Goal: Task Accomplishment & Management: Manage account settings

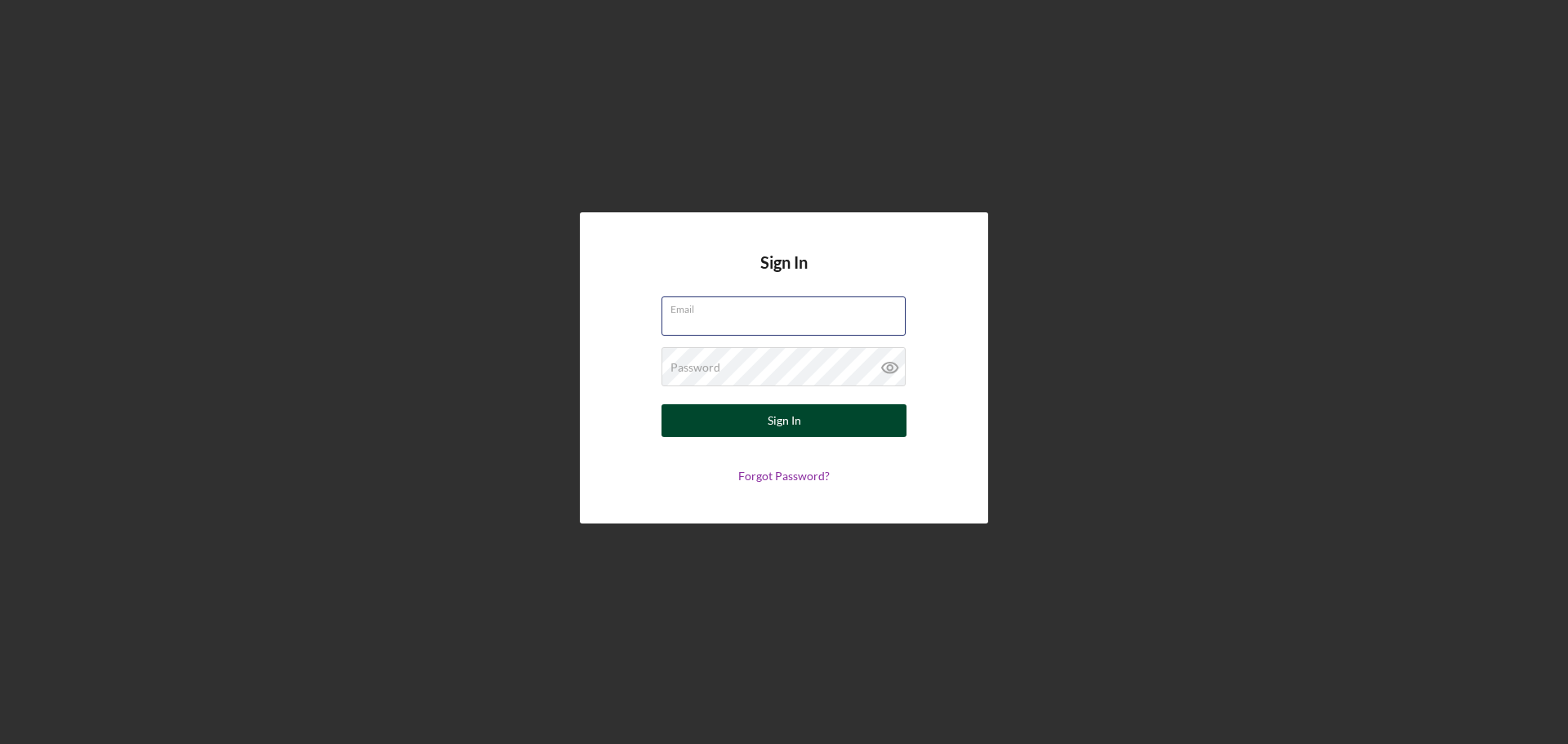
type input "[EMAIL_ADDRESS][DOMAIN_NAME]"
click at [784, 415] on div "Sign In" at bounding box center [784, 420] width 34 height 33
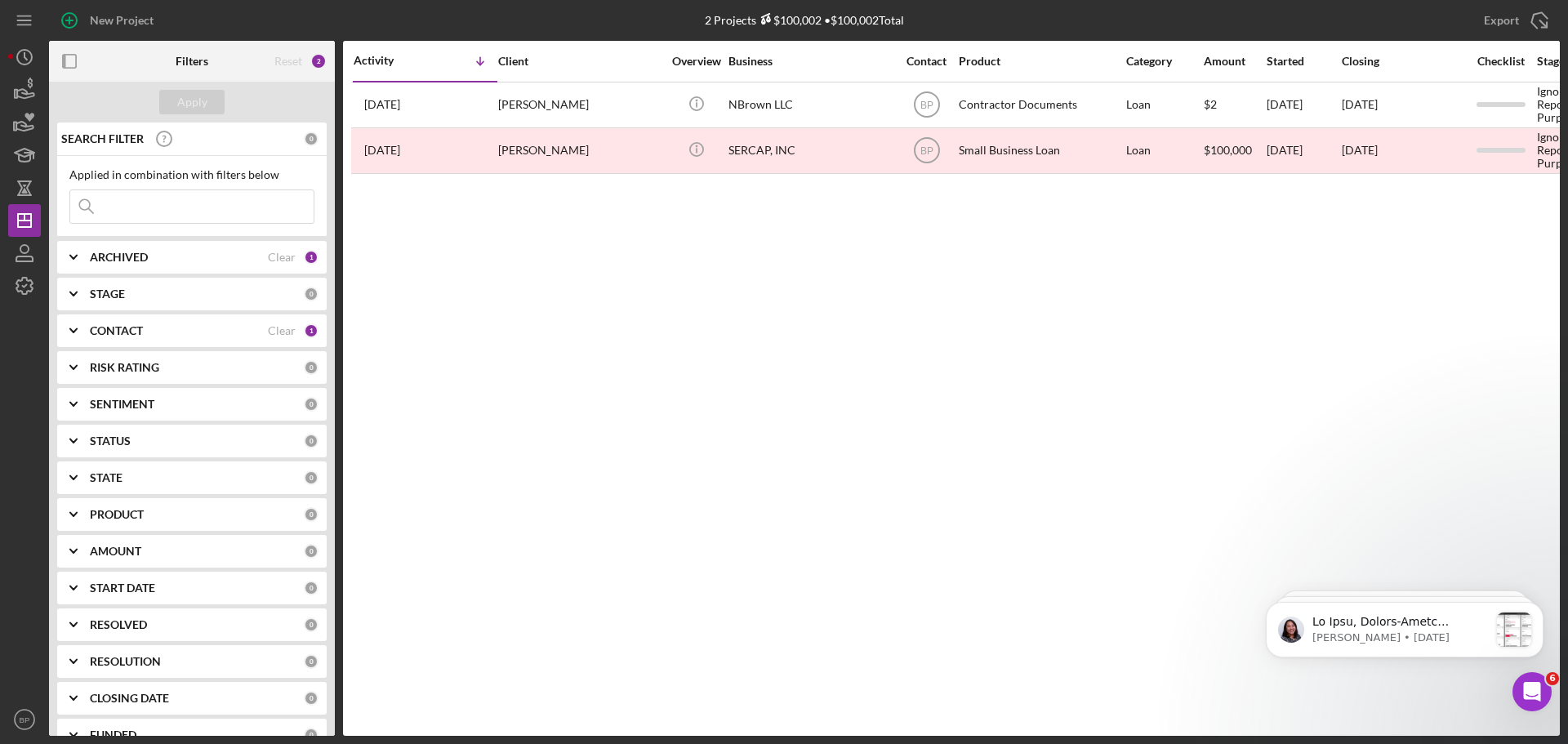
click at [78, 257] on icon "Icon/Expander" at bounding box center [74, 258] width 41 height 41
click at [82, 346] on input "Archived" at bounding box center [78, 350] width 16 height 16
checkbox input "true"
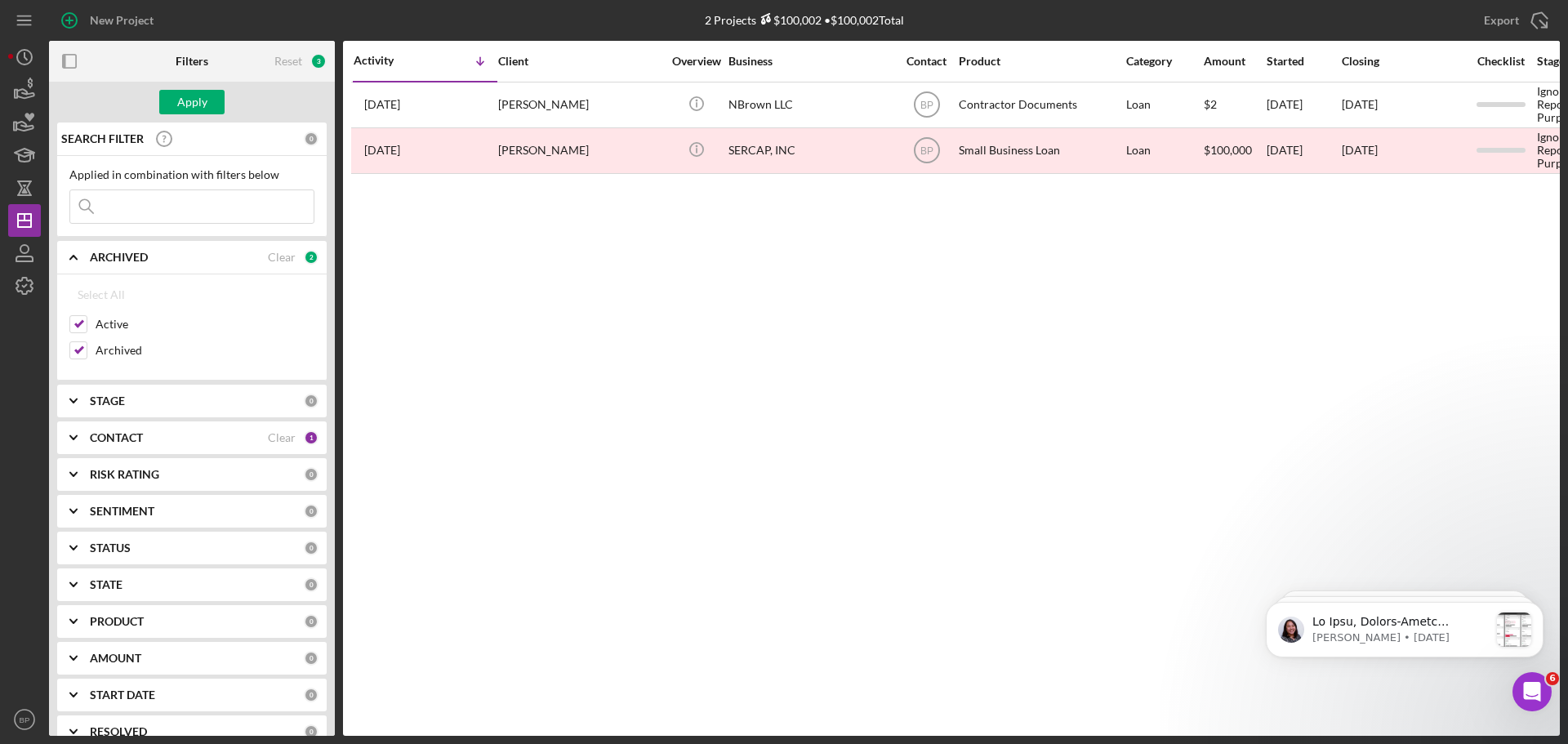
click at [135, 208] on input at bounding box center [192, 206] width 243 height 33
type input "[PERSON_NAME]"
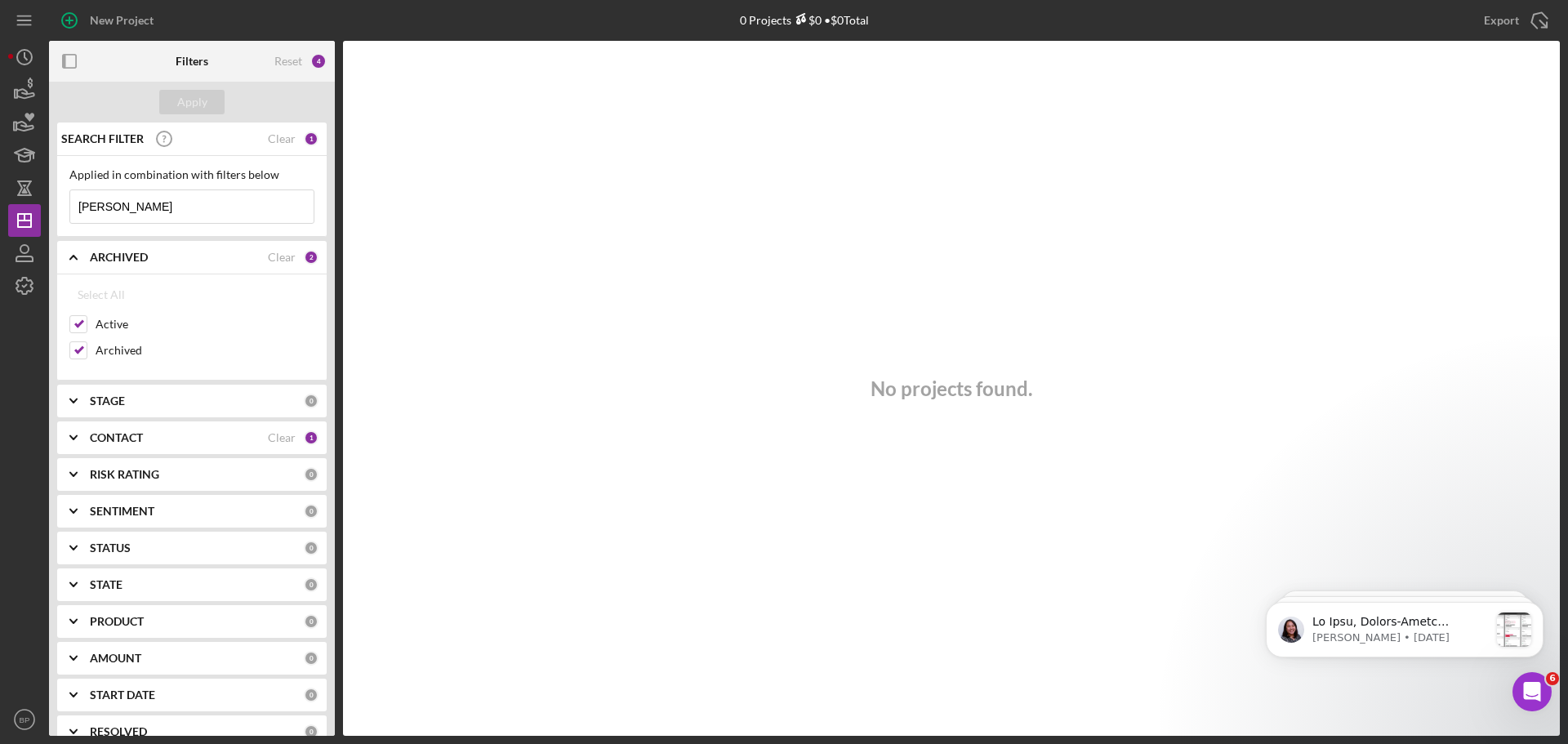
click at [316, 60] on div "4" at bounding box center [318, 61] width 16 height 16
click at [316, 61] on div "4" at bounding box center [318, 61] width 16 height 16
click at [317, 63] on div "4" at bounding box center [318, 61] width 16 height 16
click at [300, 63] on div "Reset" at bounding box center [288, 61] width 28 height 13
click at [82, 352] on input "Archived" at bounding box center [78, 350] width 16 height 16
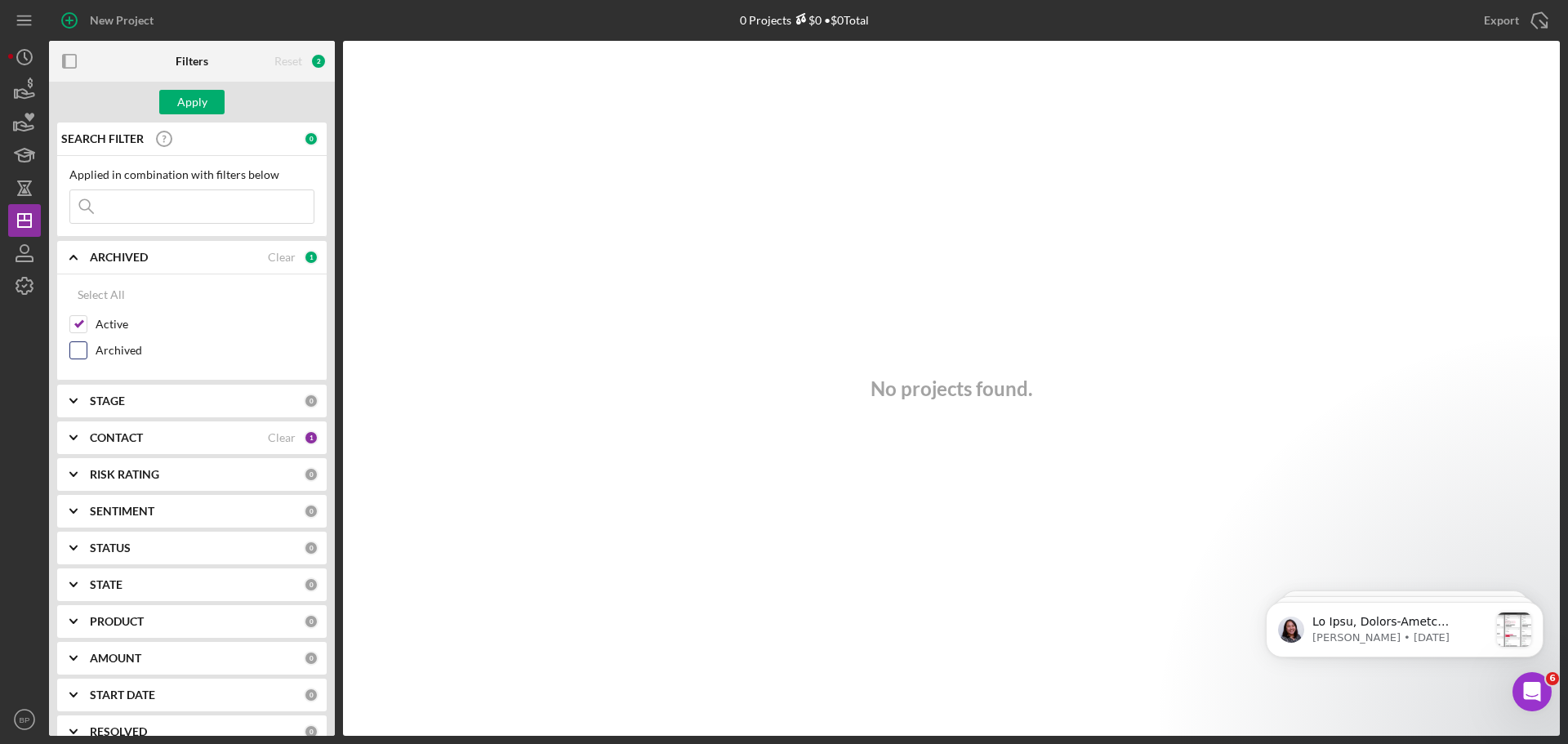
checkbox input "true"
click at [144, 207] on input at bounding box center [192, 206] width 243 height 33
type input "[PERSON_NAME]"
click at [77, 436] on polyline at bounding box center [73, 437] width 6 height 4
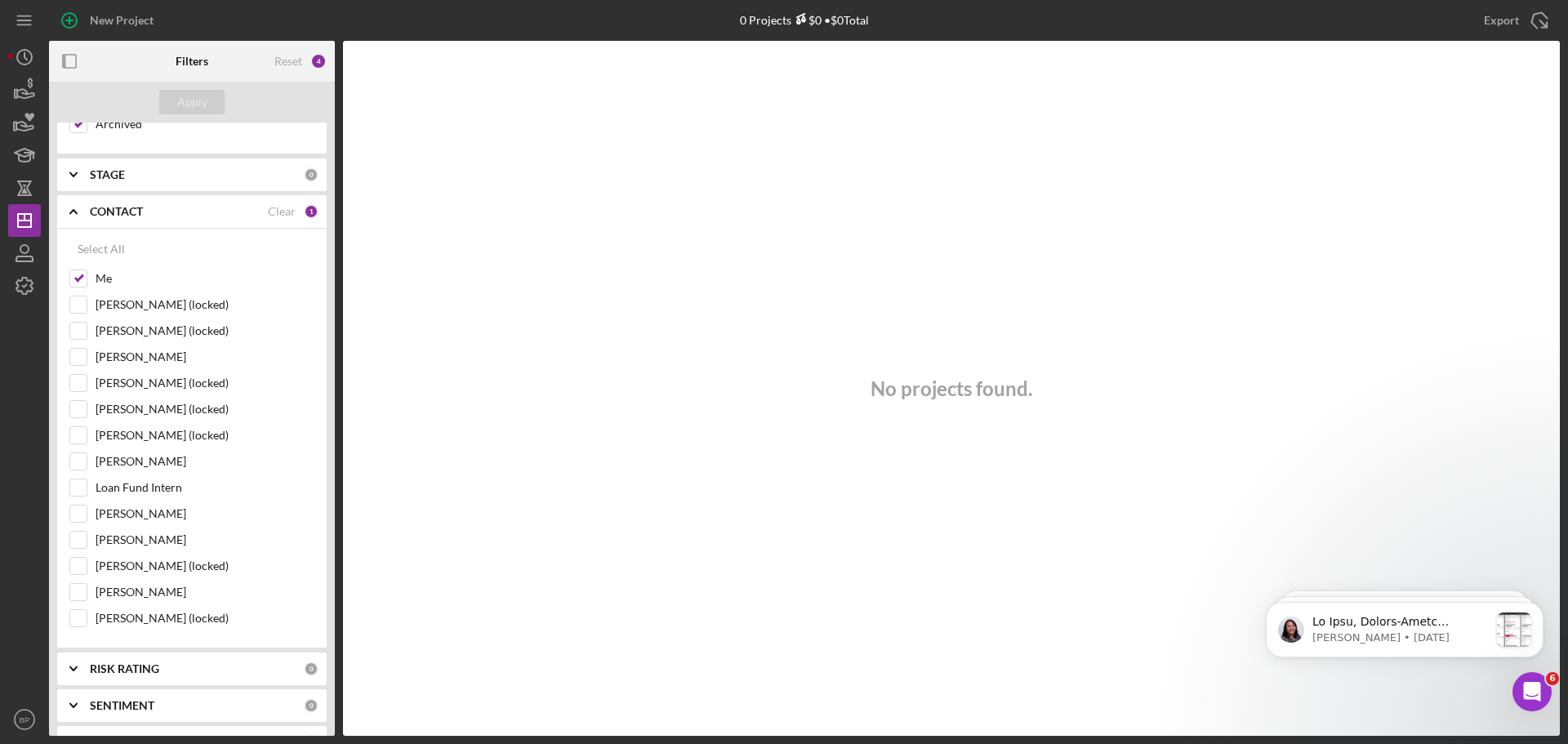
scroll to position [249, 0]
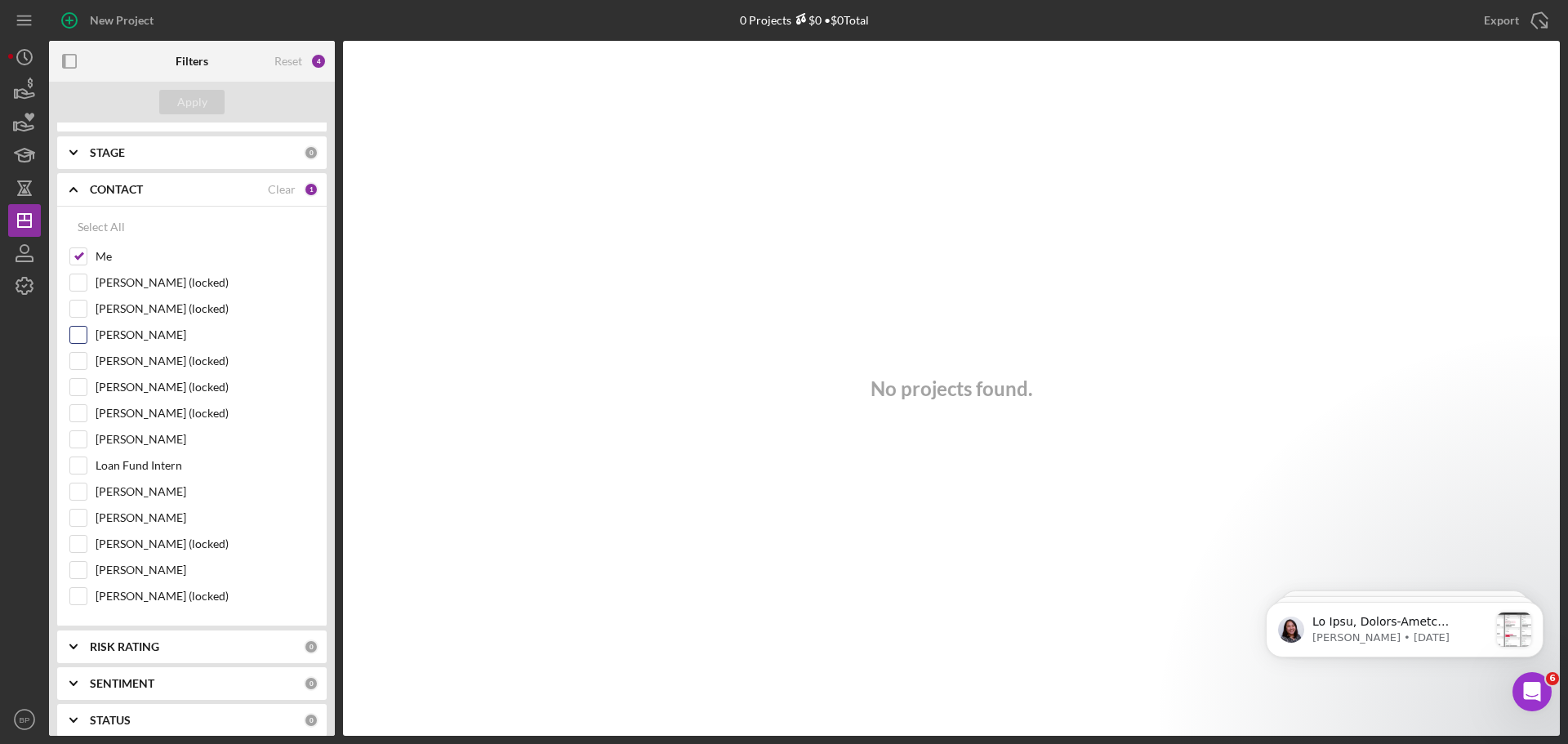
click at [78, 335] on input "[PERSON_NAME]" at bounding box center [78, 334] width 16 height 16
checkbox input "true"
click at [78, 437] on input "[PERSON_NAME]" at bounding box center [78, 439] width 16 height 16
checkbox input "true"
click at [80, 492] on input "[PERSON_NAME]" at bounding box center [78, 491] width 16 height 16
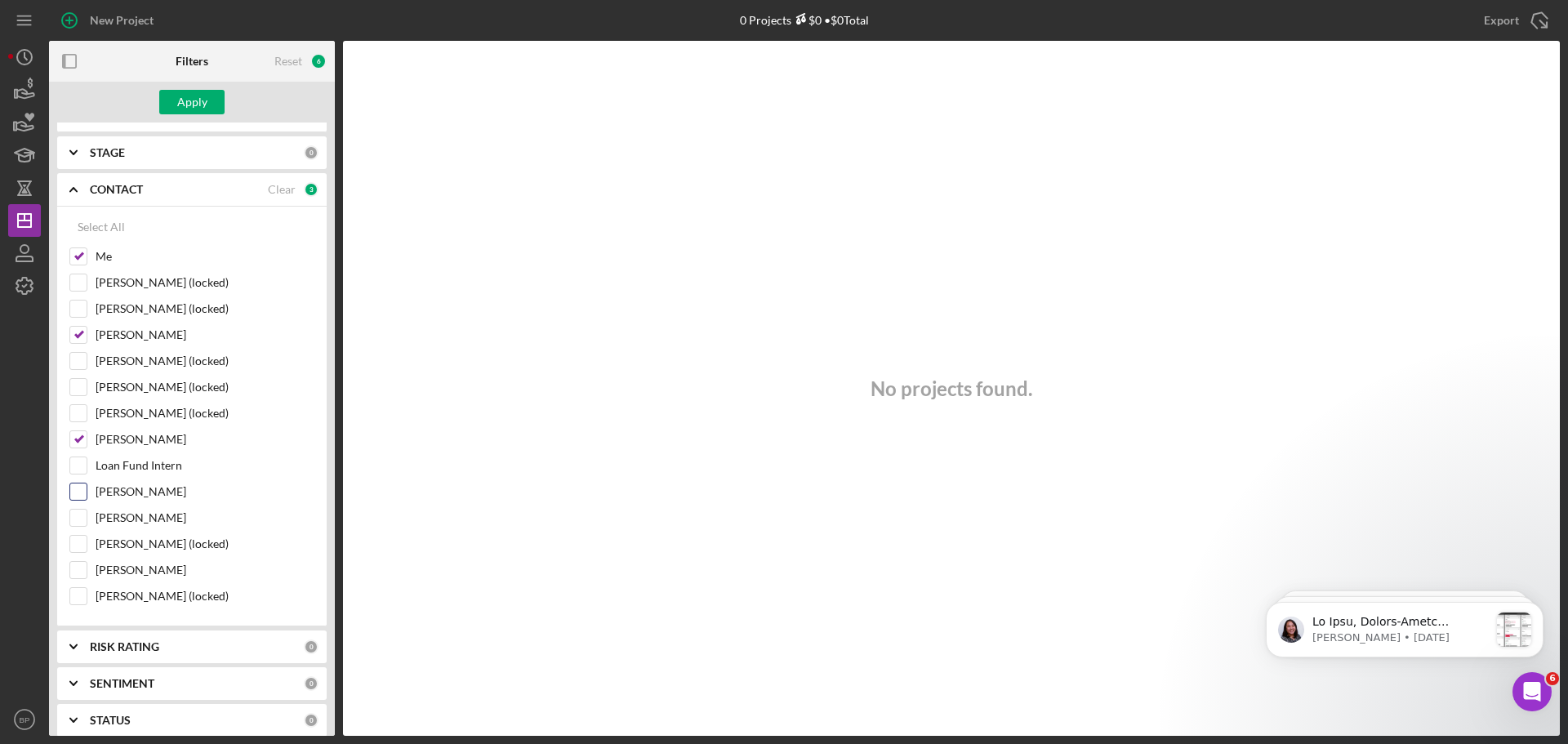
checkbox input "true"
click at [73, 568] on input "[PERSON_NAME]" at bounding box center [78, 569] width 16 height 16
checkbox input "true"
click at [183, 106] on div "Apply" at bounding box center [193, 102] width 30 height 24
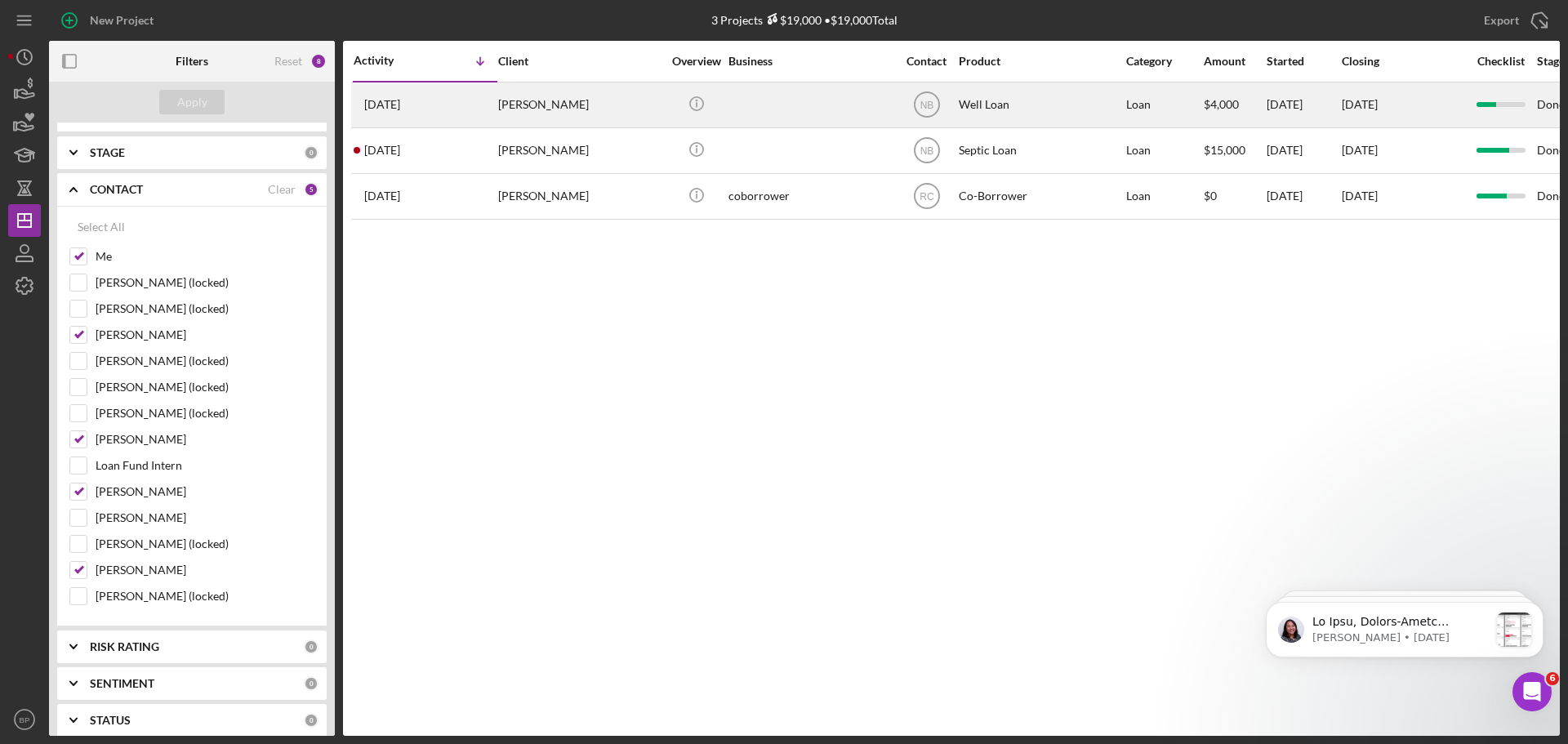
click at [395, 95] on div "[DATE] [PERSON_NAME]" at bounding box center [425, 104] width 143 height 44
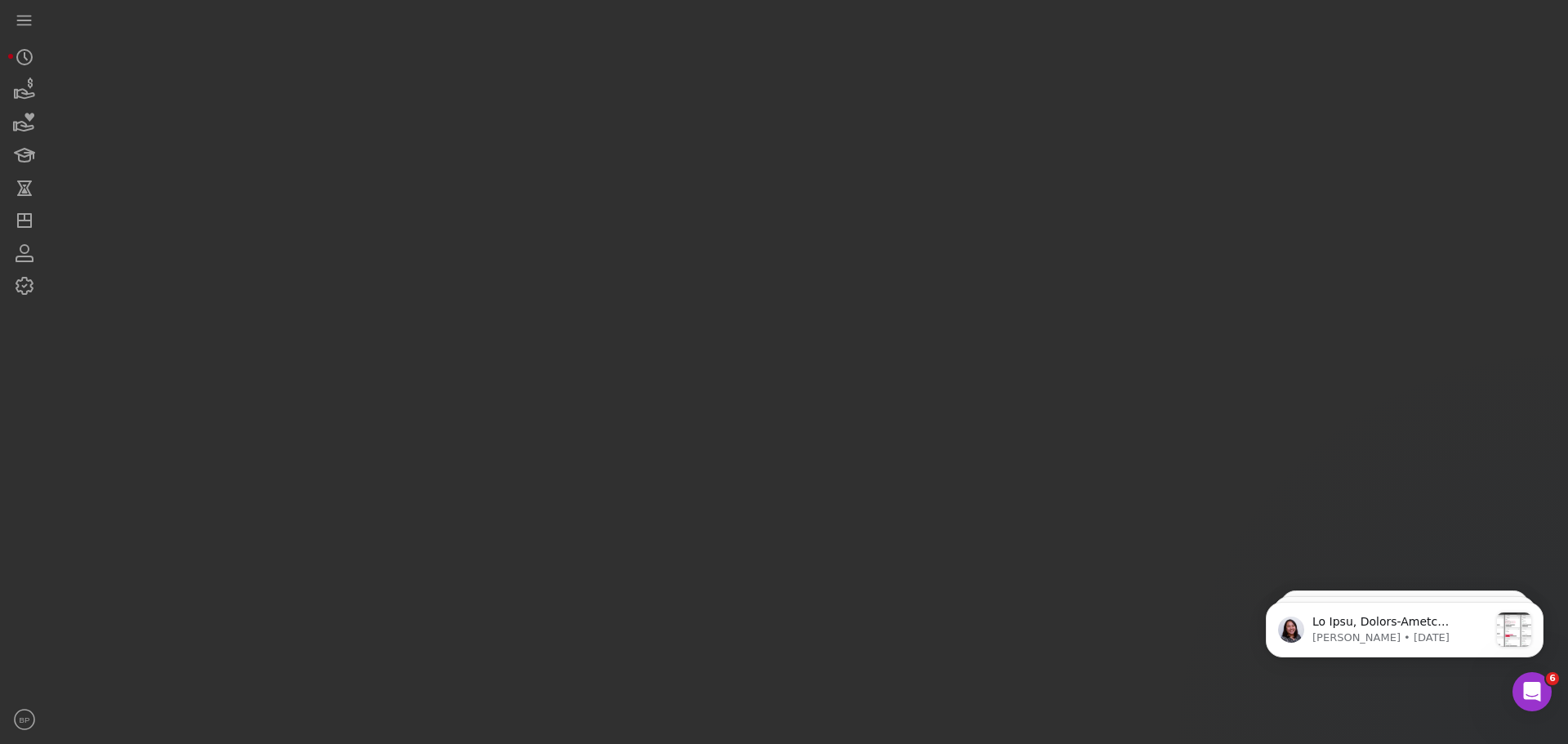
click at [395, 95] on div at bounding box center [804, 367] width 1511 height 735
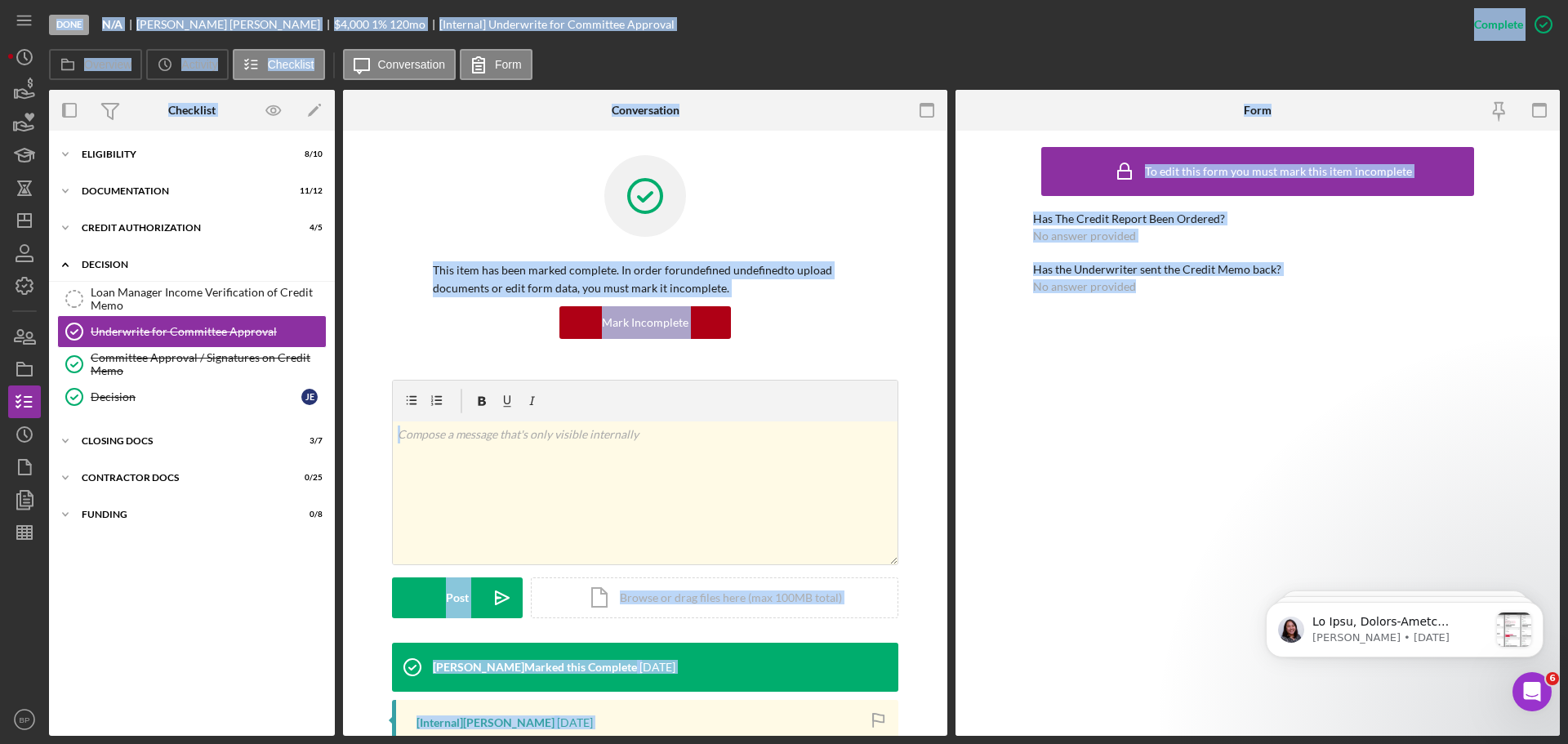
click at [65, 264] on polyline at bounding box center [65, 265] width 4 height 4
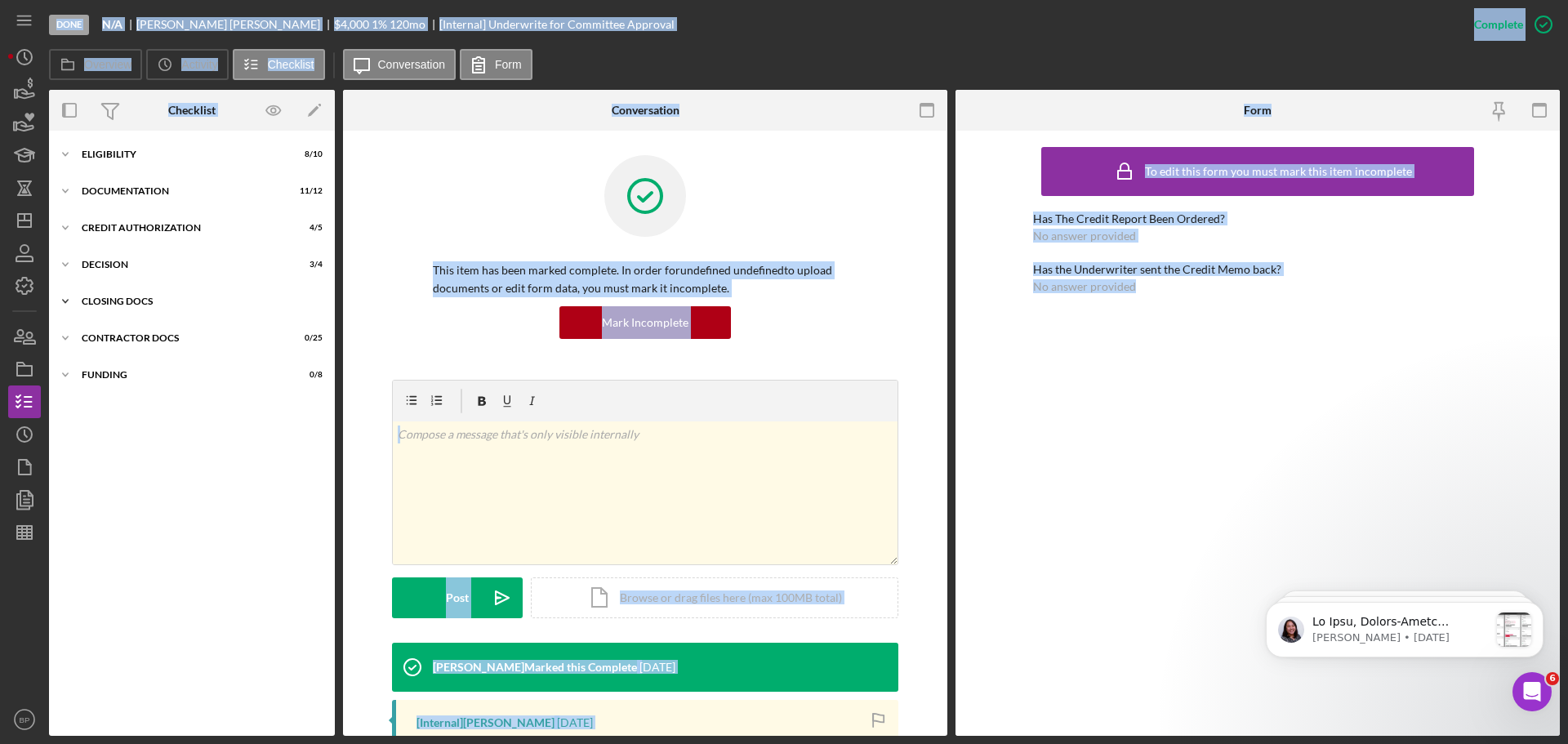
click at [65, 299] on icon "Icon/Expander" at bounding box center [65, 301] width 33 height 33
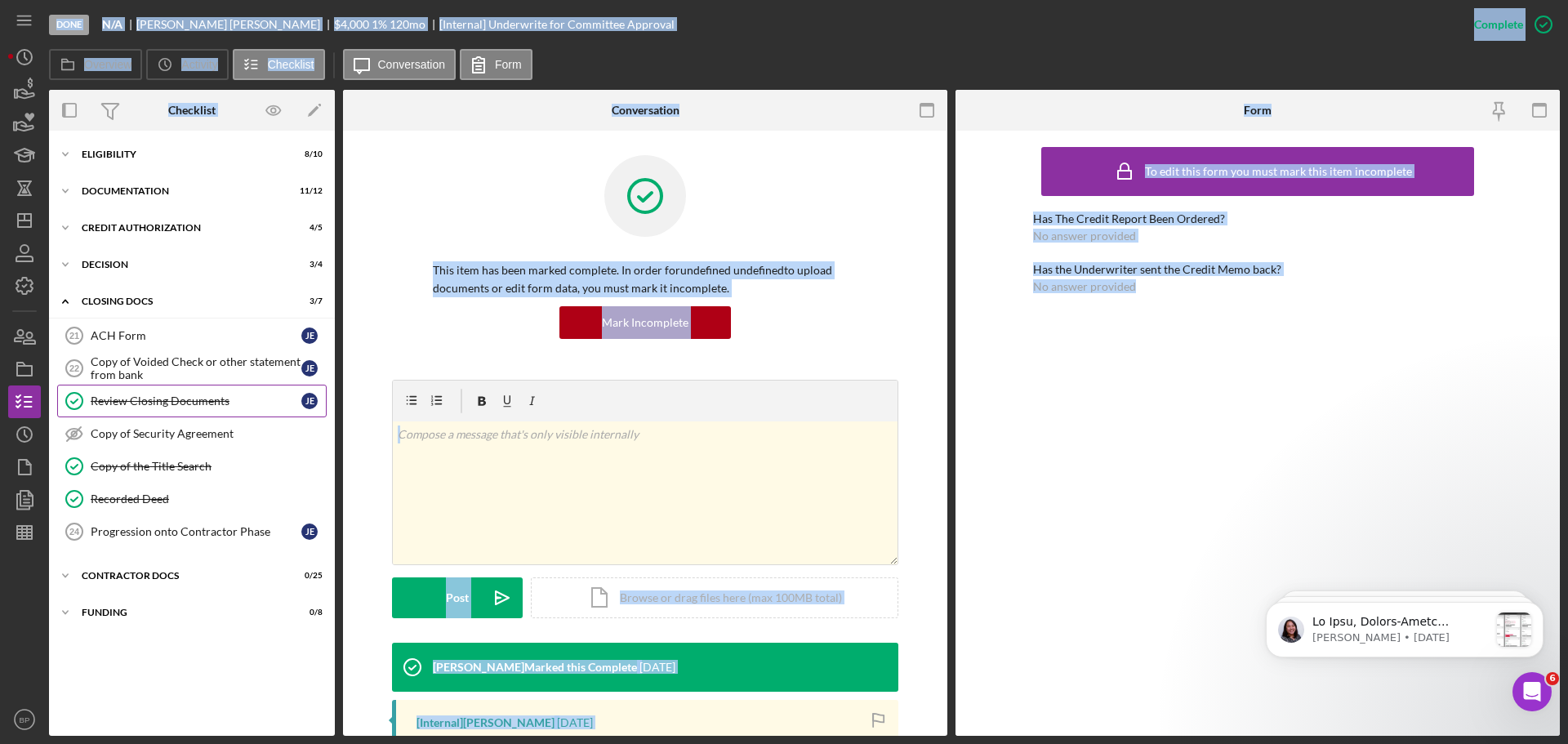
click at [194, 397] on div "Review Closing Documents" at bounding box center [196, 401] width 210 height 13
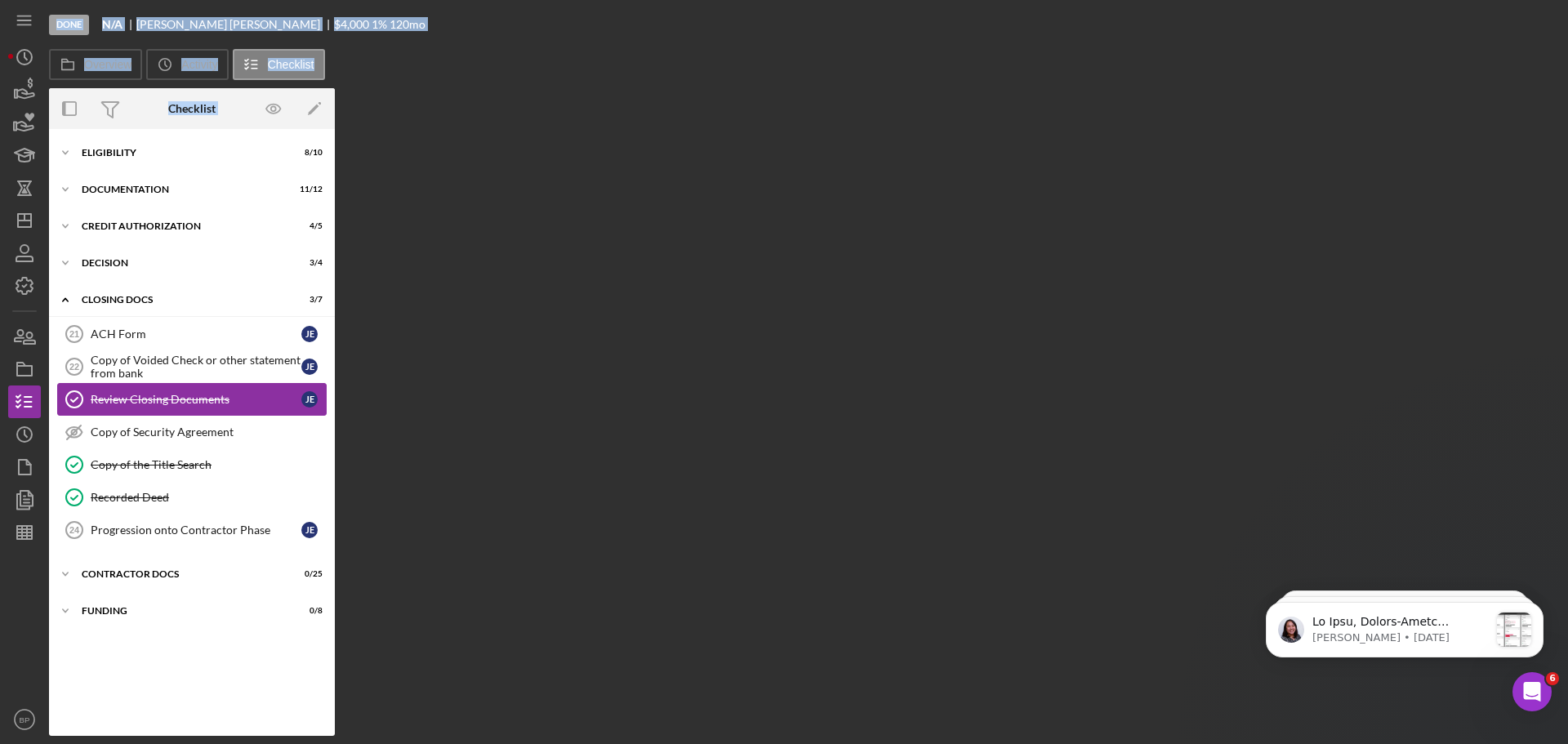
click at [194, 397] on div "Review Closing Documents" at bounding box center [196, 399] width 210 height 13
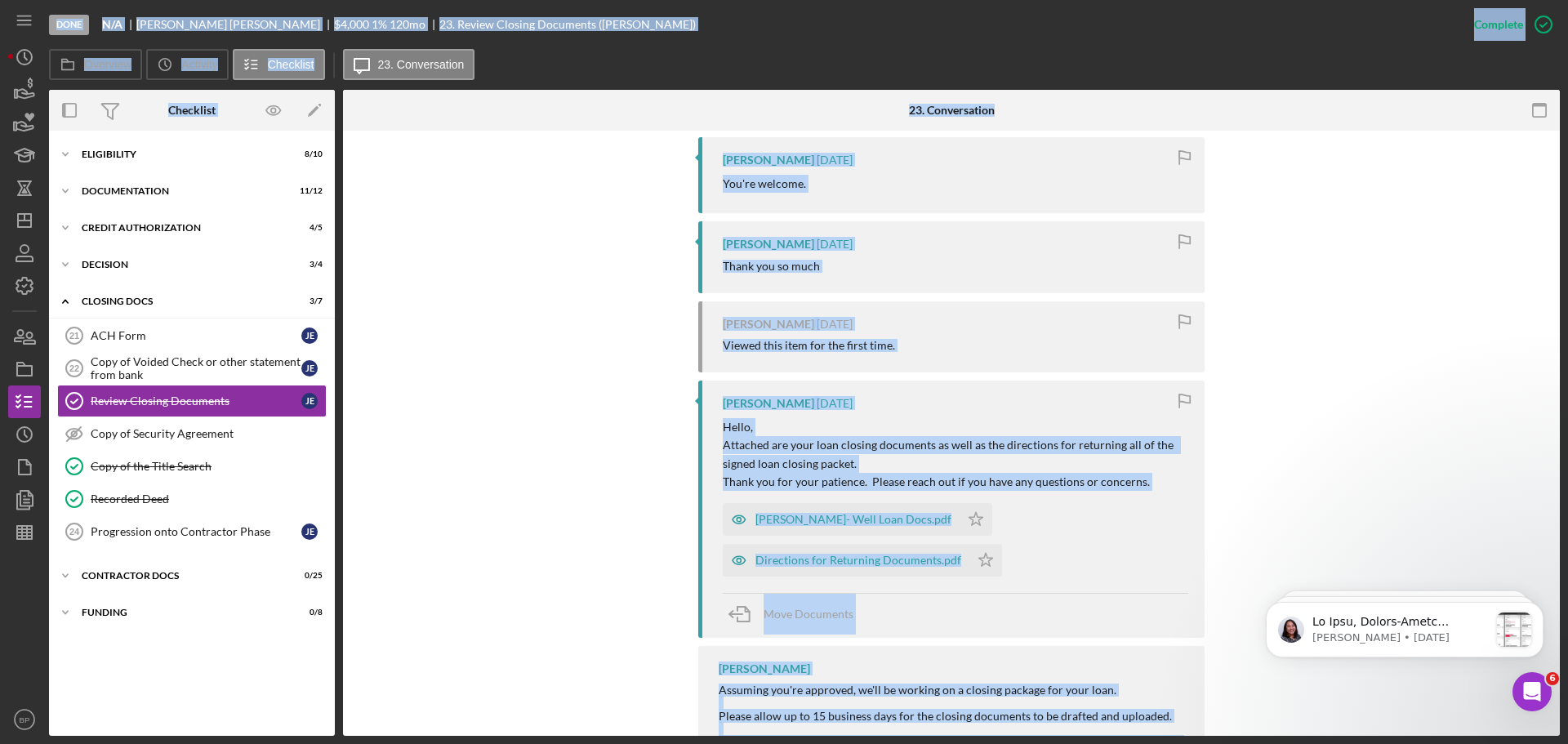
scroll to position [1662, 0]
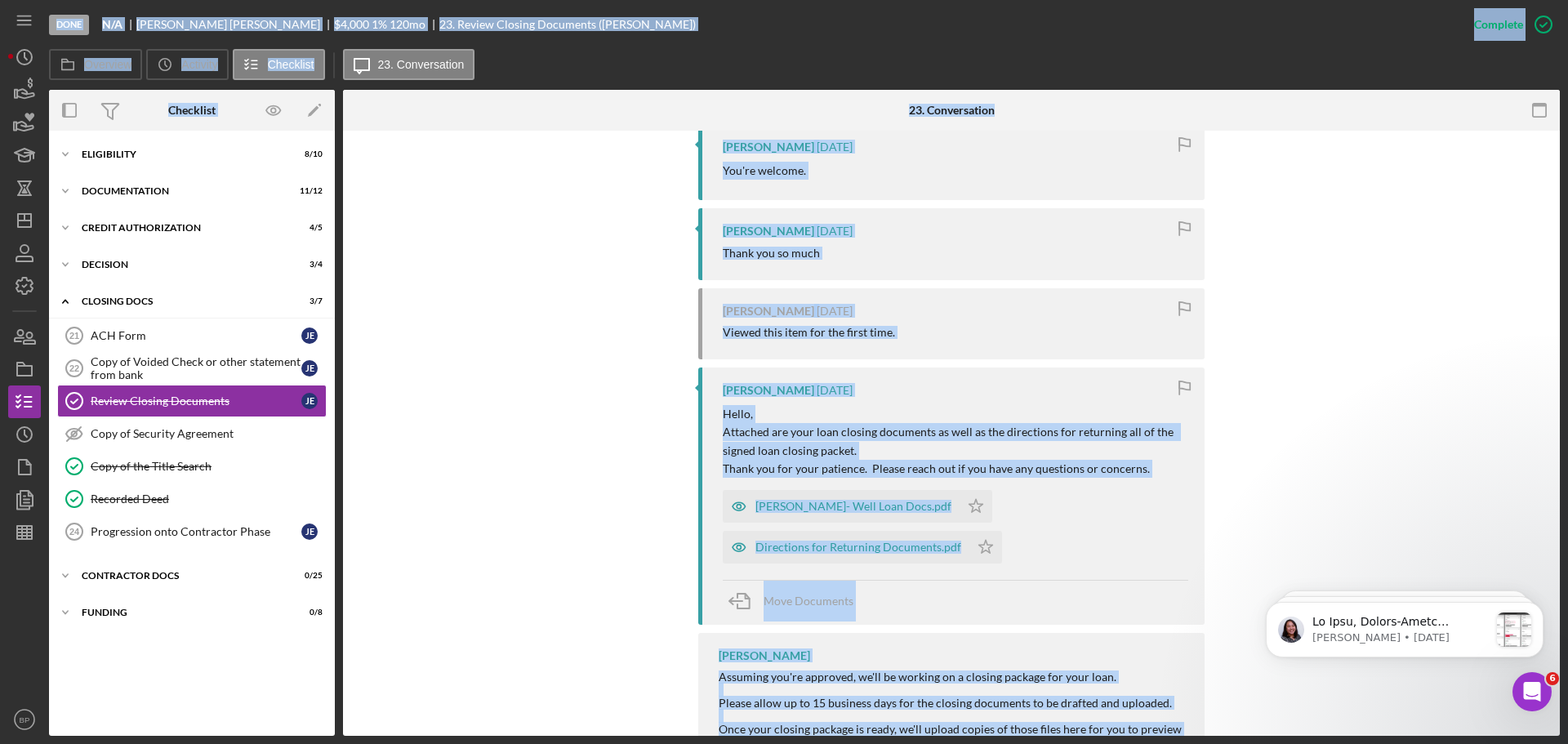
drag, startPoint x: 1556, startPoint y: 258, endPoint x: 41, endPoint y: 12, distance: 1534.8
click at [867, 500] on div "[PERSON_NAME]- Well Loan Docs.pdf" at bounding box center [853, 506] width 196 height 13
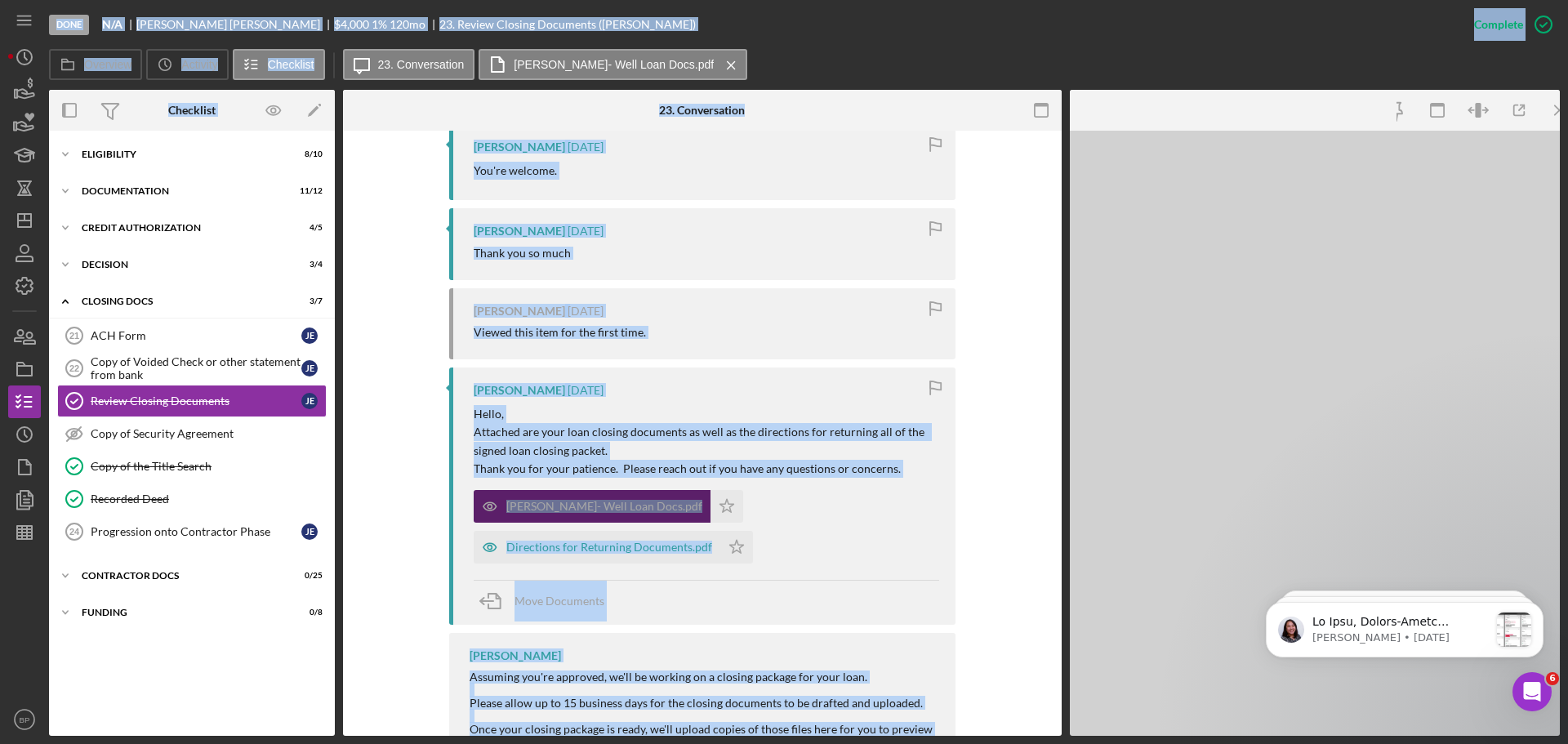
click at [867, 482] on div "[PERSON_NAME]- Well Loan Docs.pdf Icon/Star Directions for Returning Documents.…" at bounding box center [706, 523] width 465 height 82
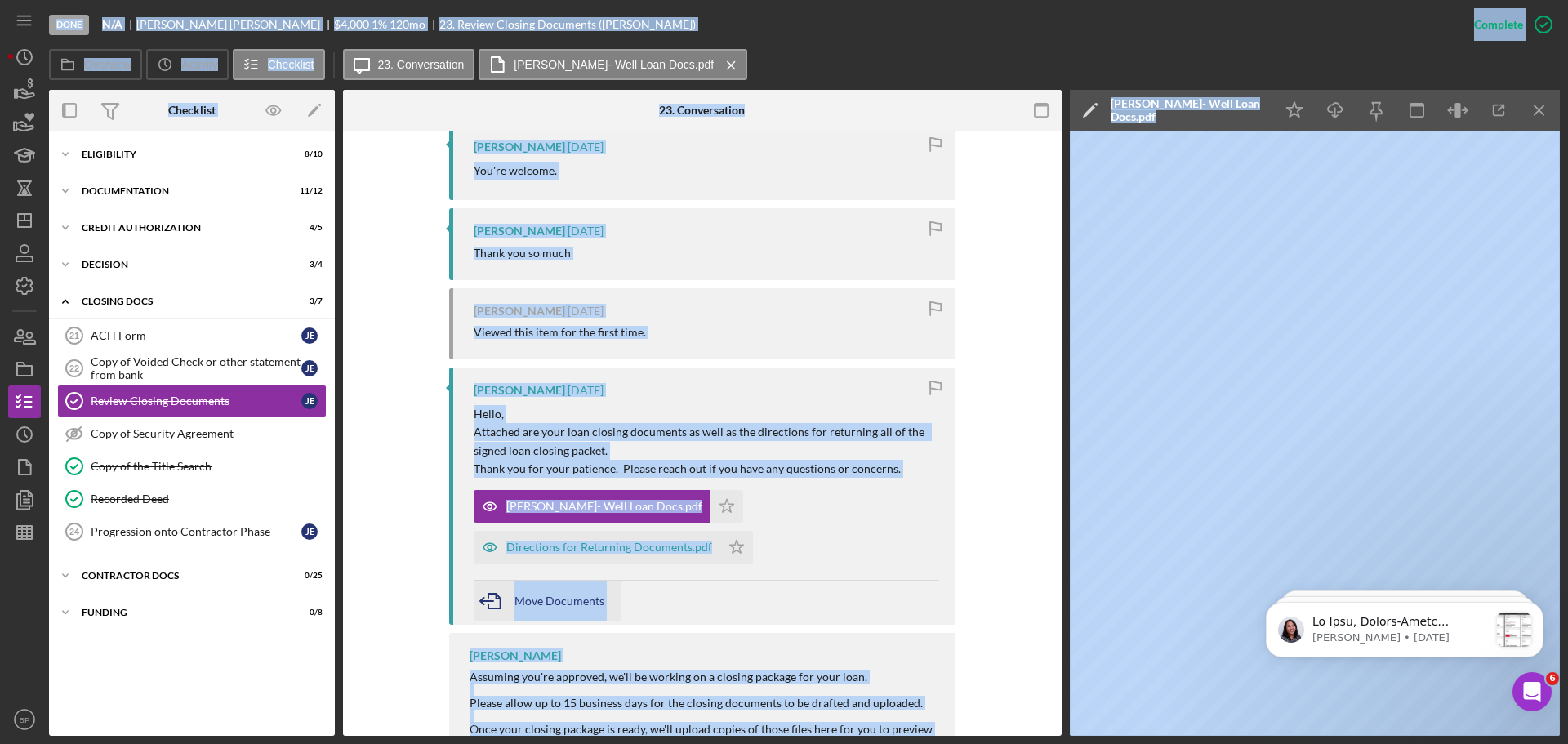
click at [558, 593] on span "Move Documents" at bounding box center [559, 601] width 90 height 14
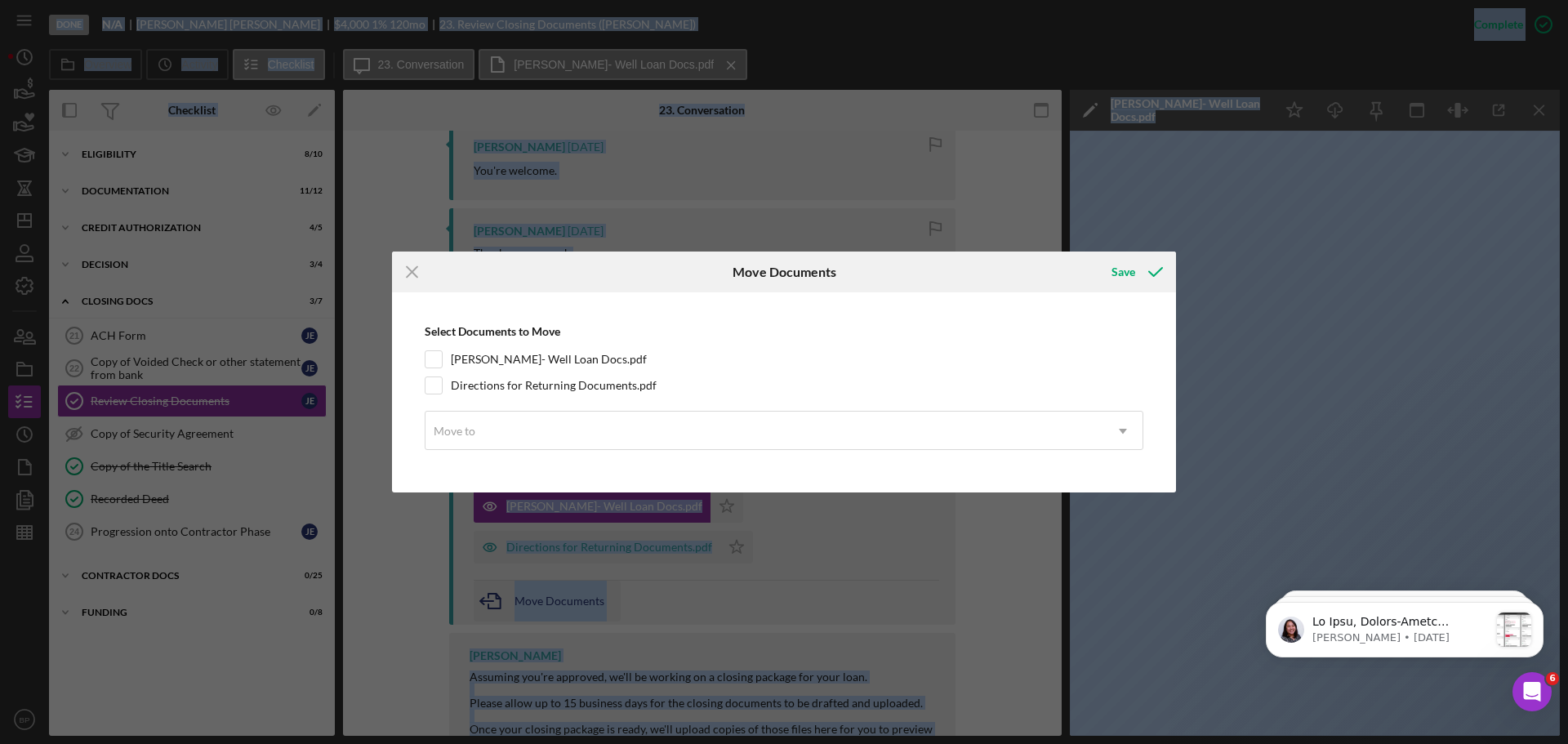
click at [558, 563] on div "Icon/Menu Close Move Documents Save Select Documents to Move [PERSON_NAME]- Wel…" at bounding box center [784, 372] width 1568 height 744
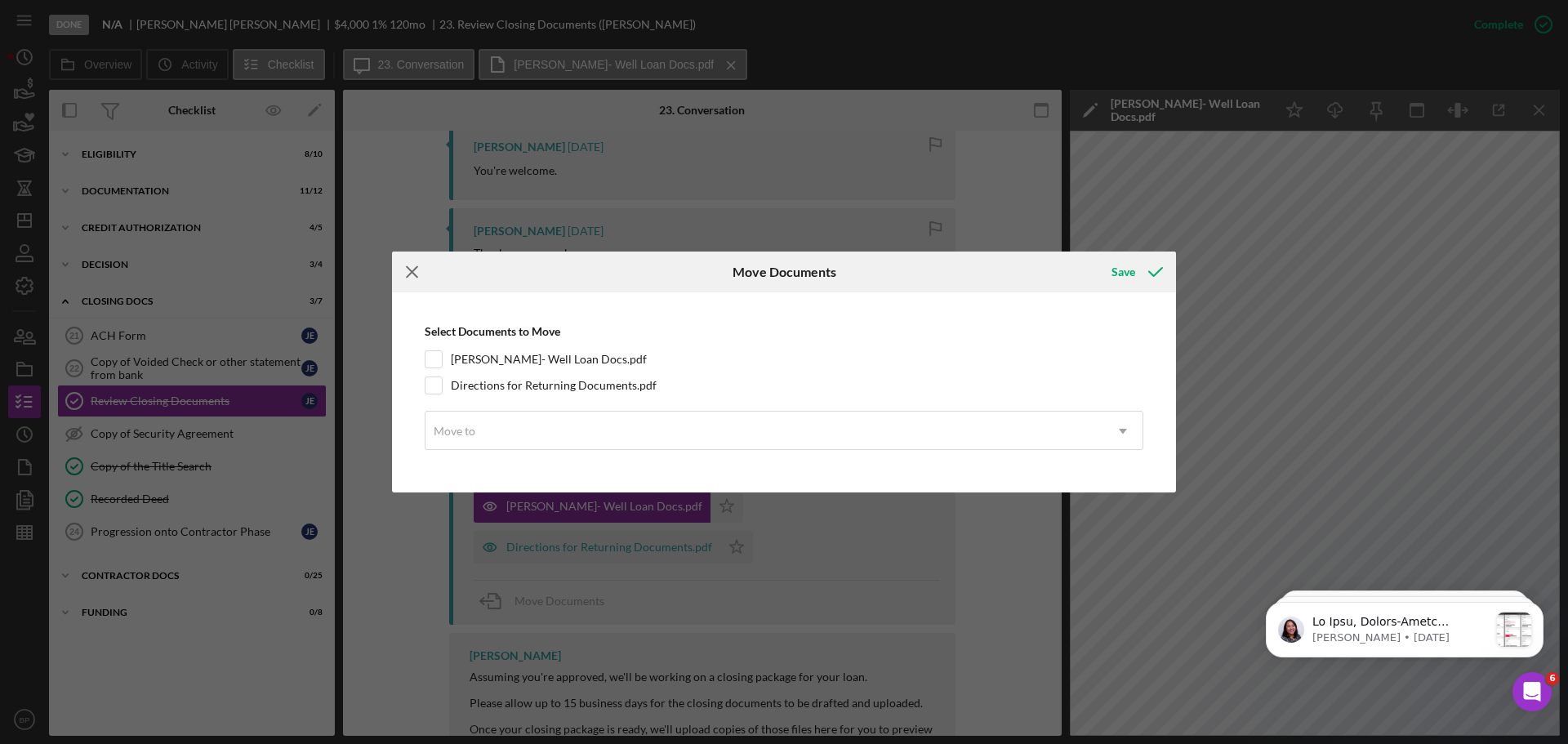
click at [411, 271] on line at bounding box center [412, 273] width 11 height 11
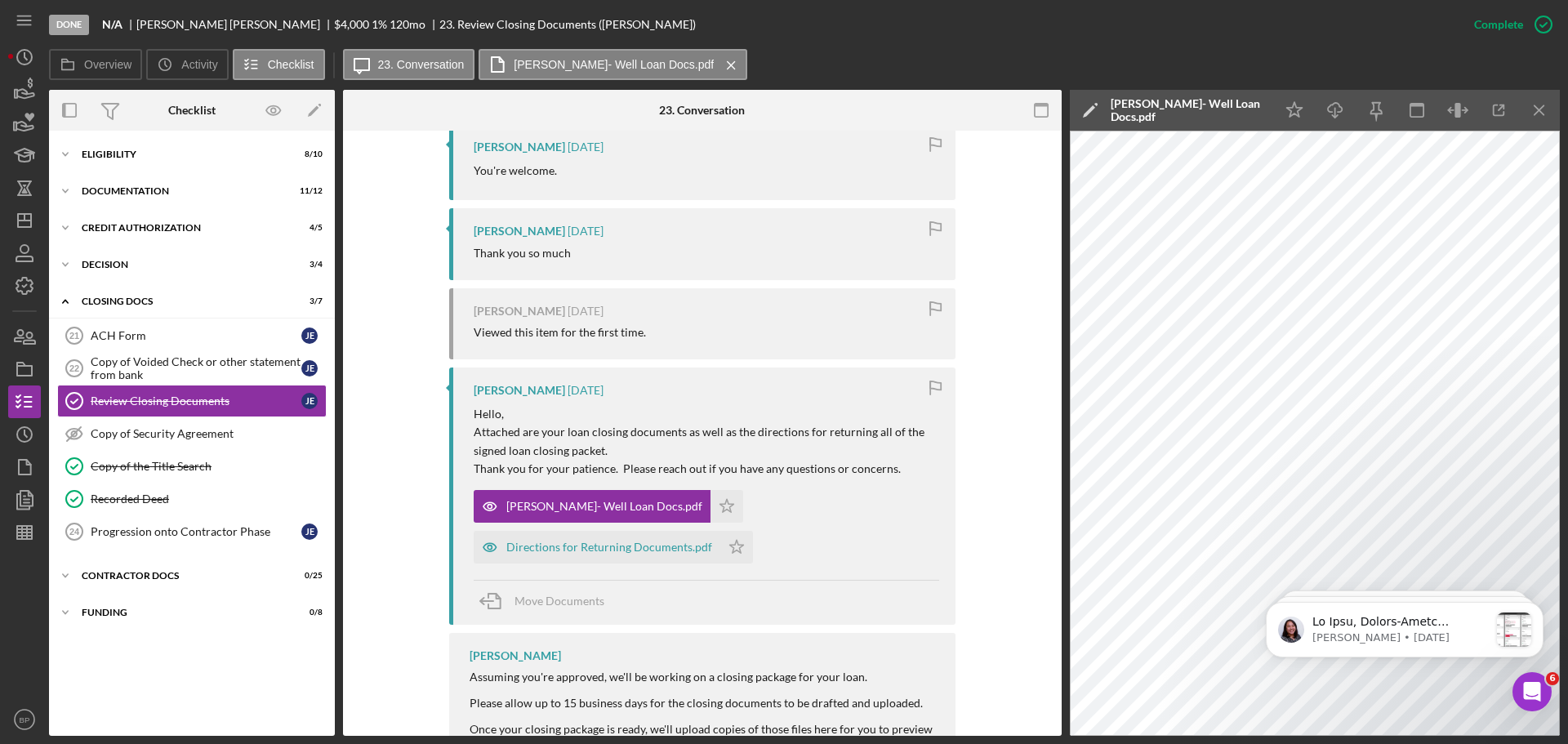
click at [1334, 102] on icon "button" at bounding box center [1335, 107] width 14 height 9
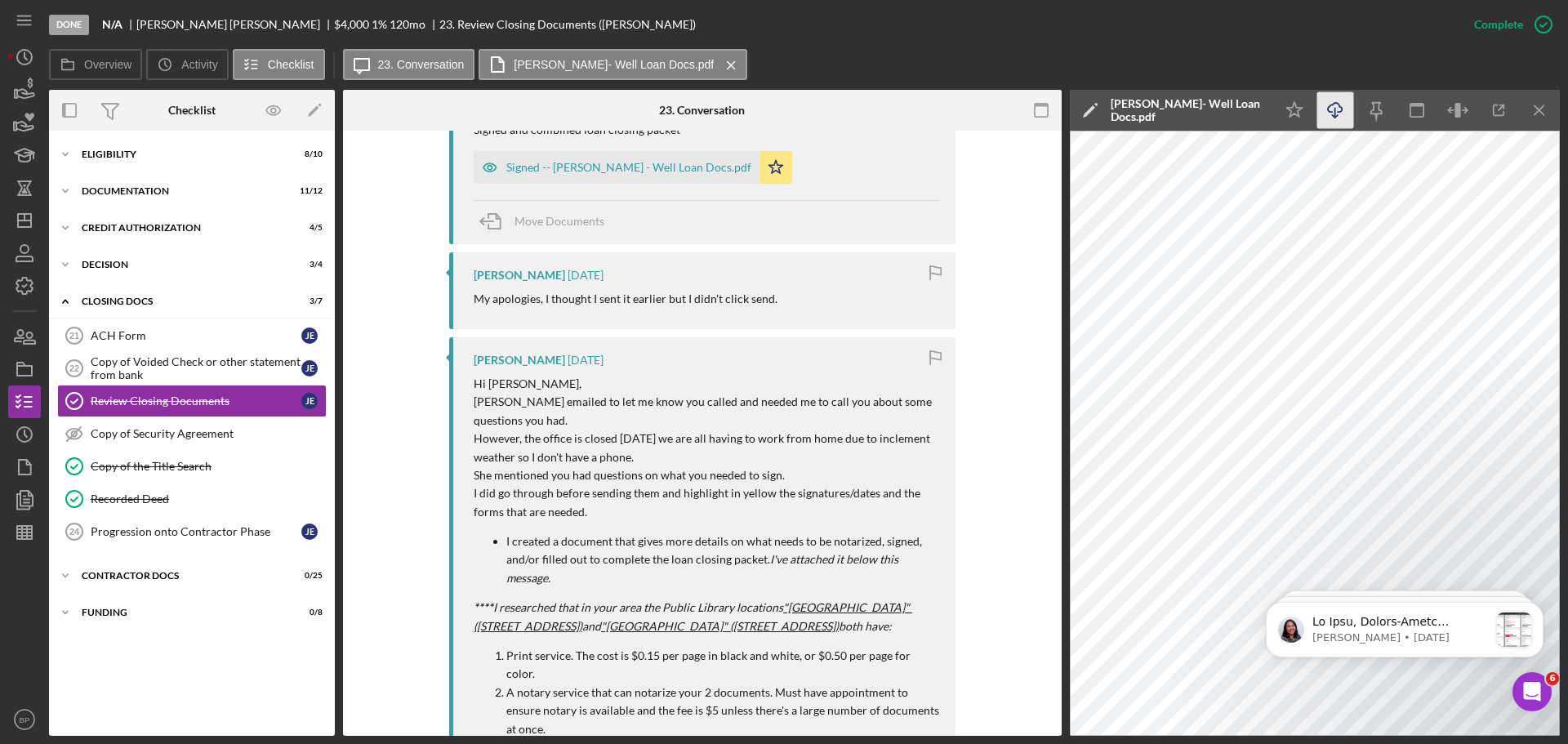
scroll to position [624, 0]
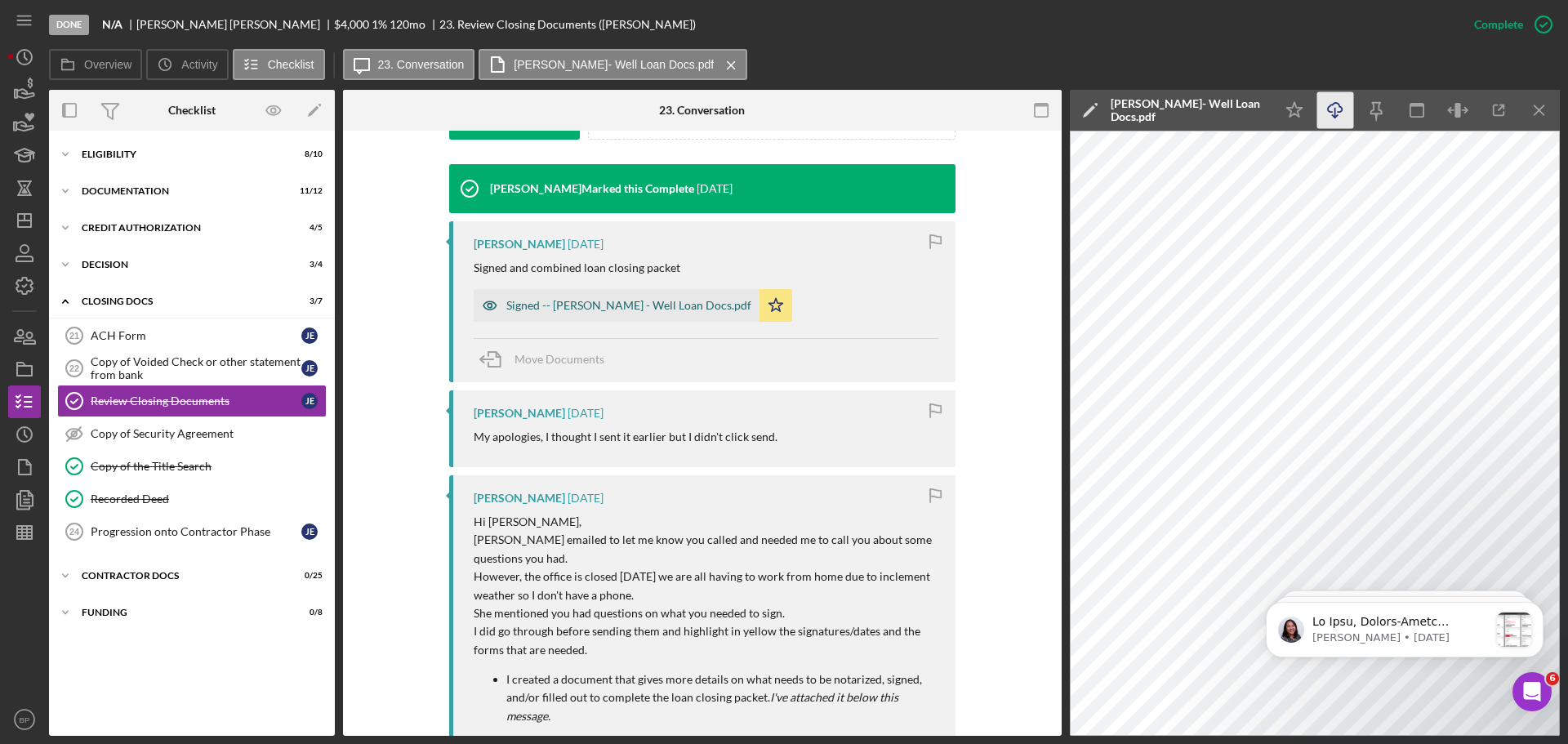
click at [571, 313] on div "Signed -- [PERSON_NAME] - Well Loan Docs.pdf" at bounding box center [616, 305] width 286 height 33
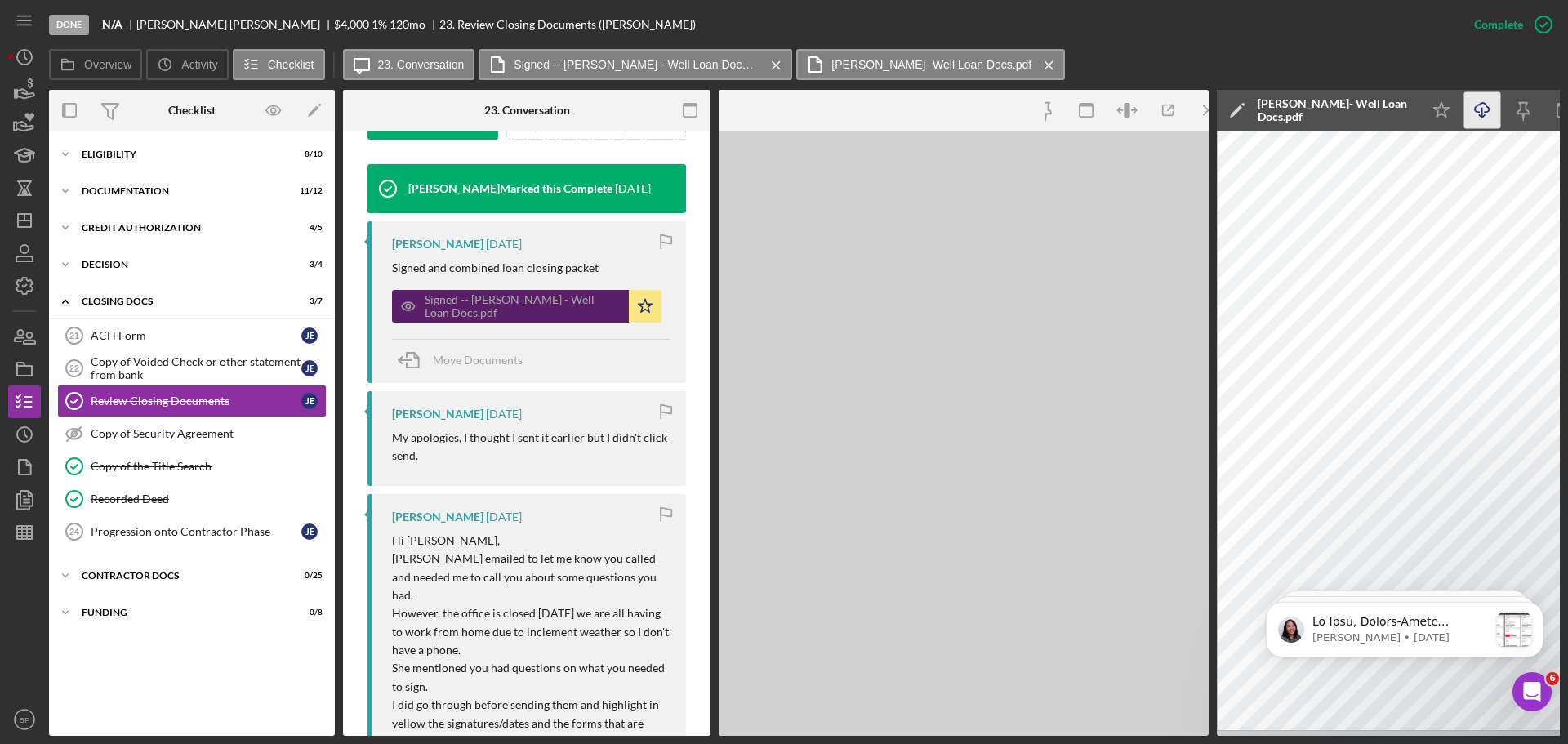
click at [571, 313] on div "Signed -- [PERSON_NAME] - Well Loan Docs.pdf" at bounding box center [522, 306] width 196 height 26
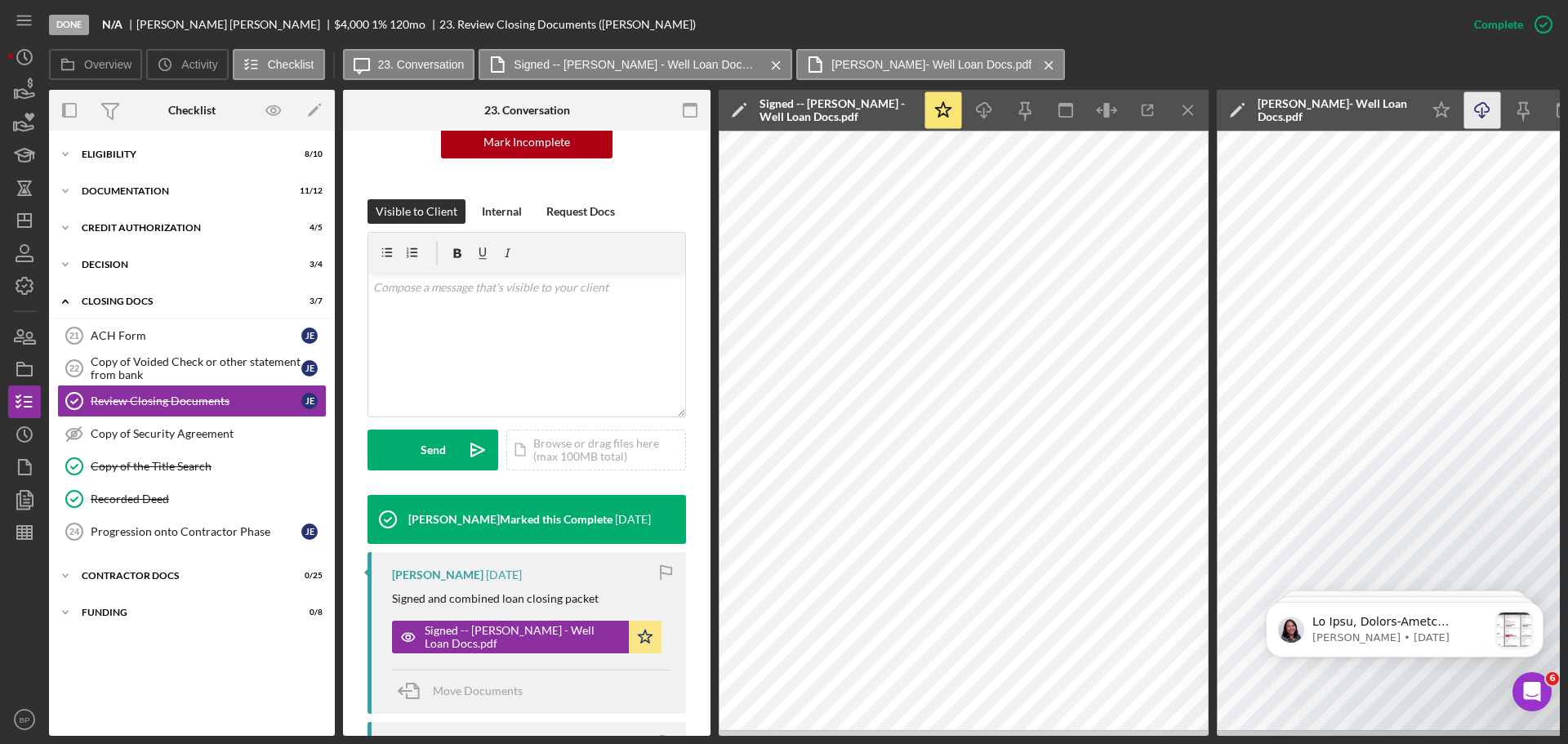
scroll to position [142, 0]
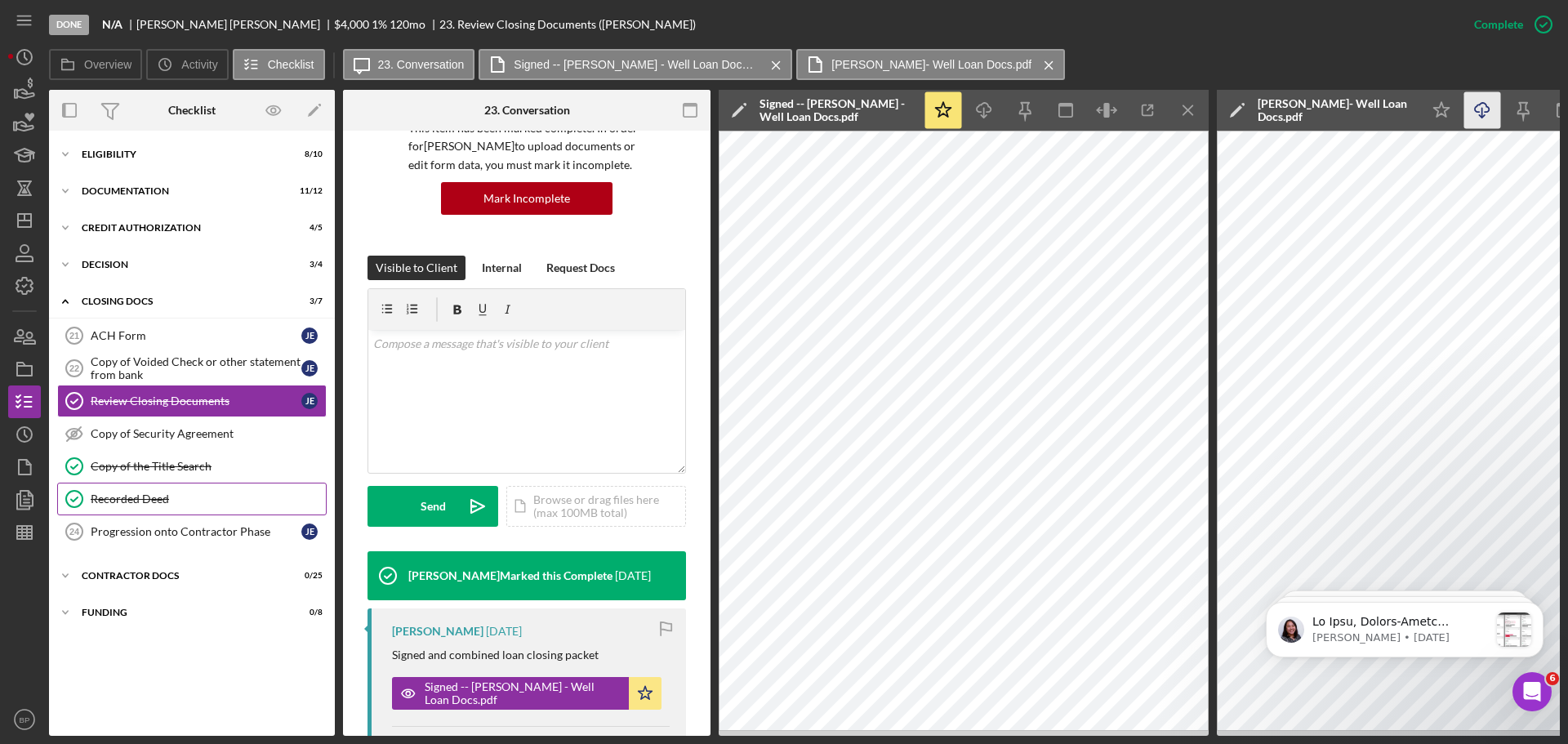
click at [137, 494] on div "Recorded Deed" at bounding box center [209, 498] width 235 height 13
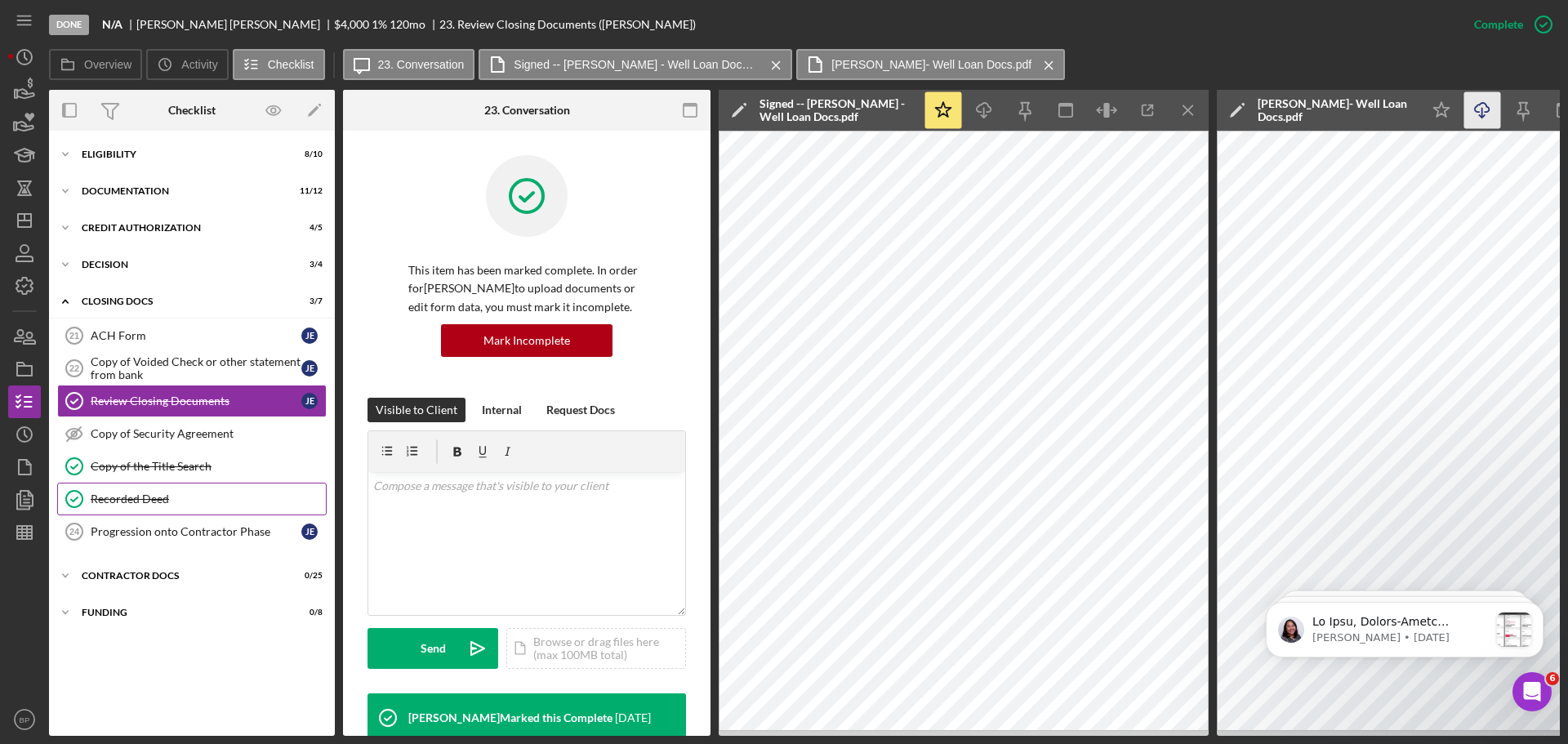
click at [137, 494] on div "Recorded Deed" at bounding box center [209, 498] width 235 height 13
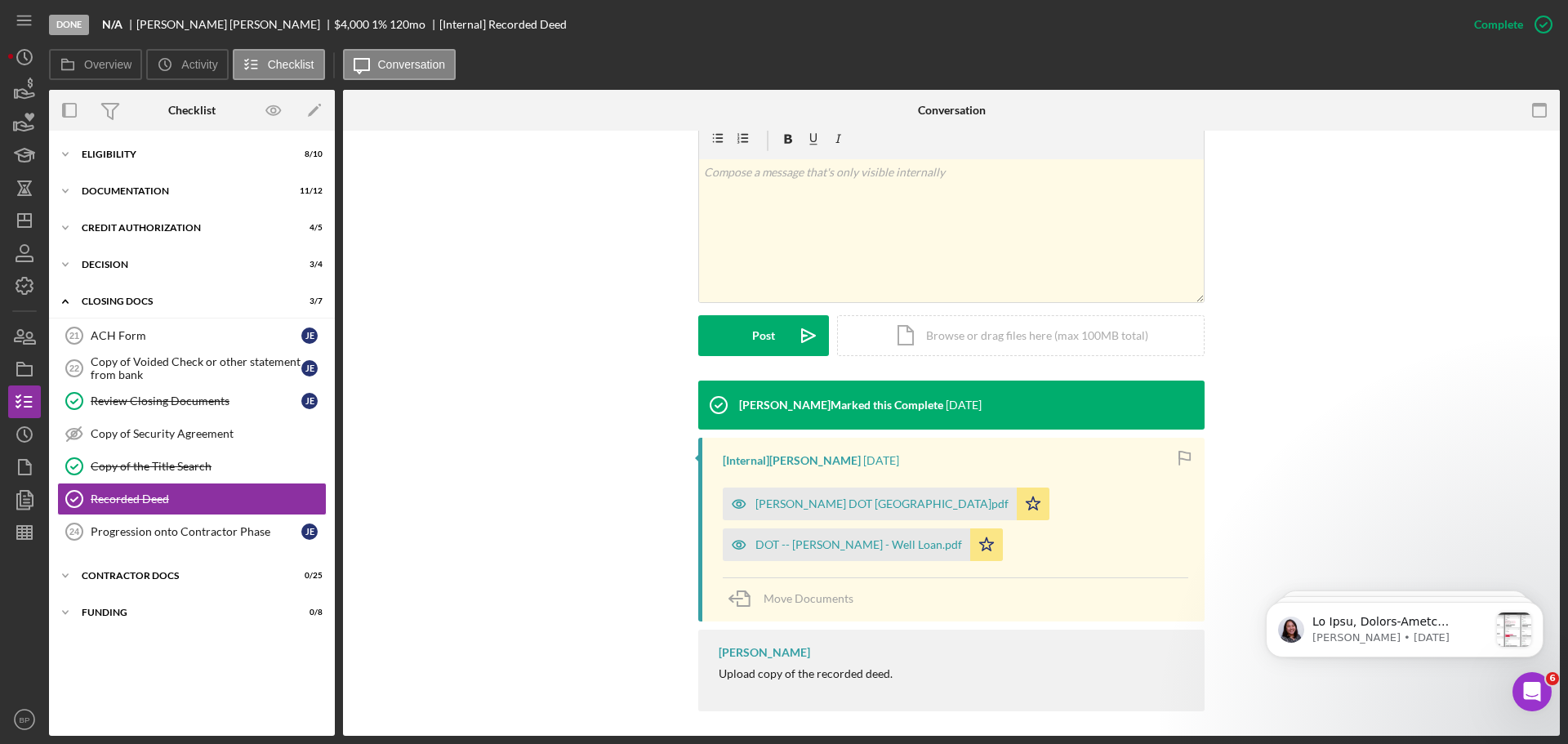
scroll to position [270, 0]
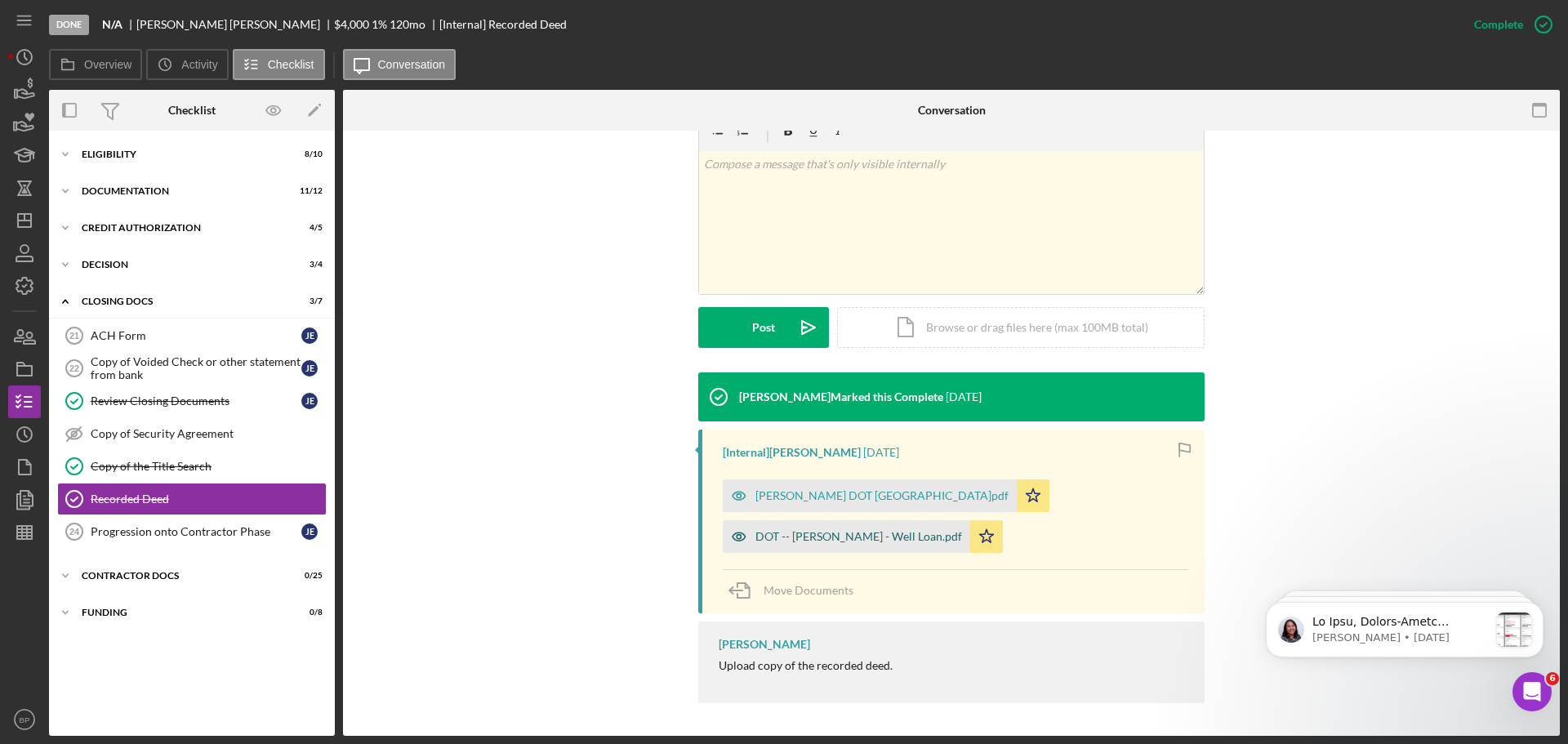
click at [850, 534] on div "DOT -- [PERSON_NAME] - Well Loan.pdf" at bounding box center [858, 536] width 207 height 13
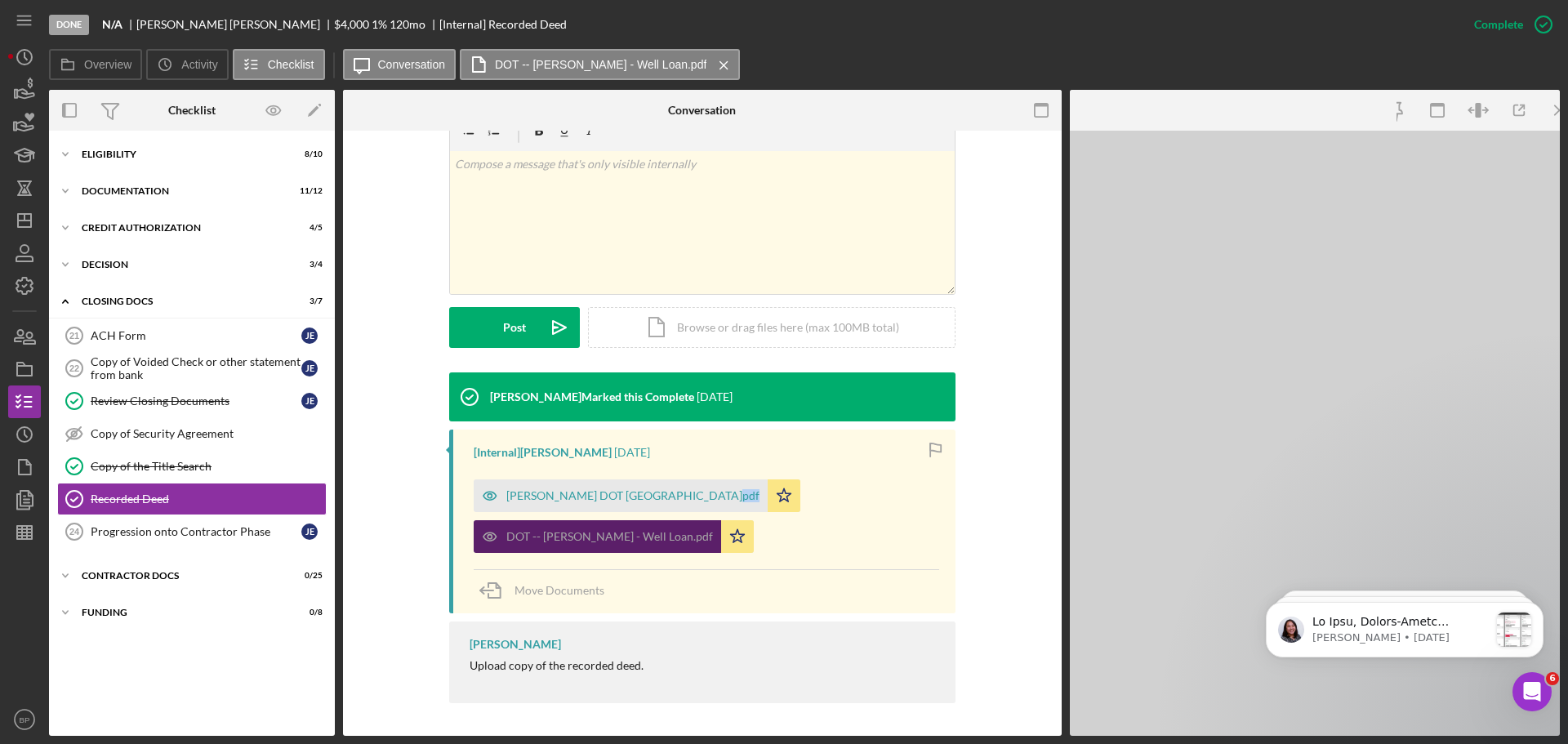
click at [850, 534] on div "[PERSON_NAME] DOT [GEOGRAPHIC_DATA]pdf Icon/Star DOT -- [PERSON_NAME] - Well Lo…" at bounding box center [706, 512] width 465 height 82
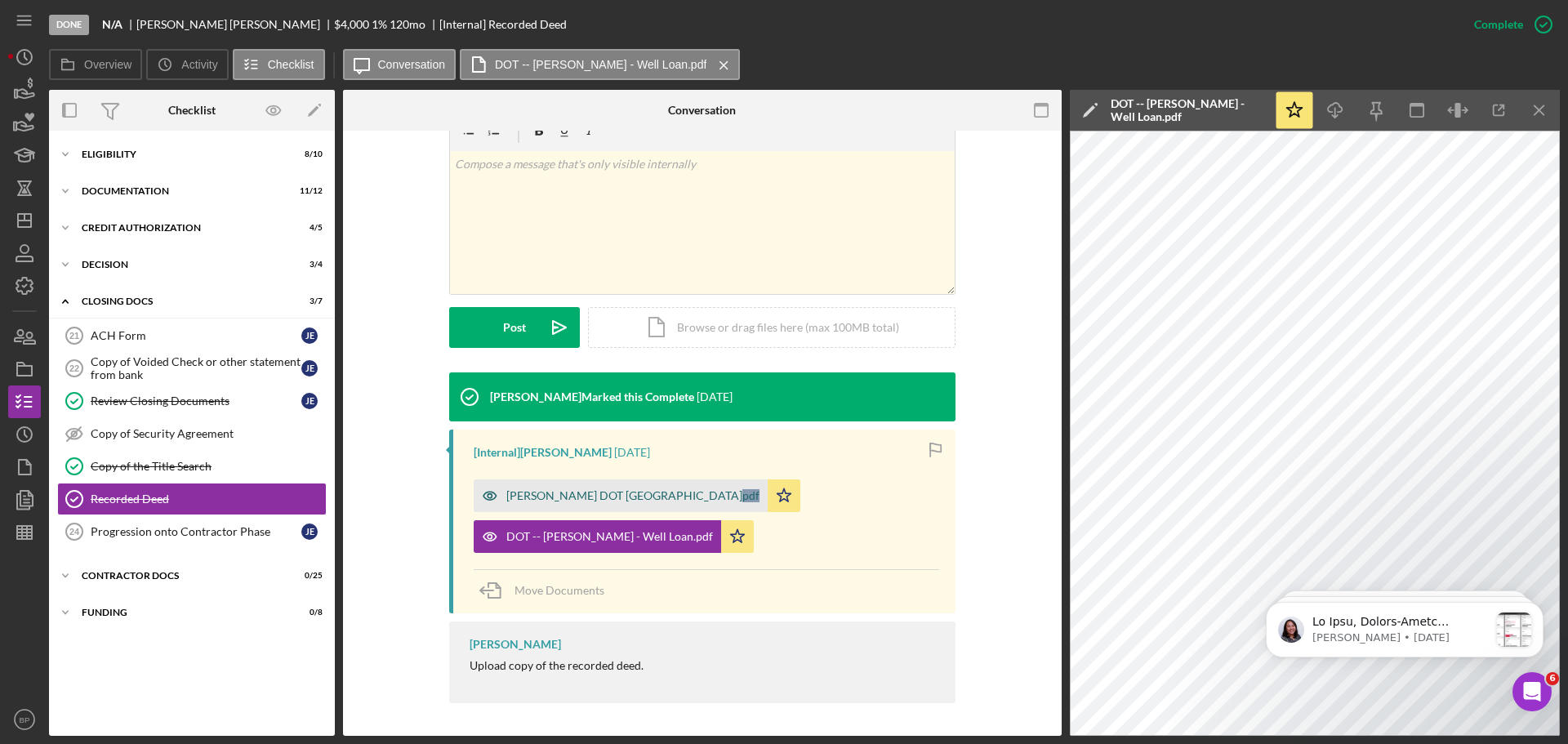
click at [644, 486] on div "[PERSON_NAME] DOT [GEOGRAPHIC_DATA]pdf" at bounding box center [620, 495] width 294 height 33
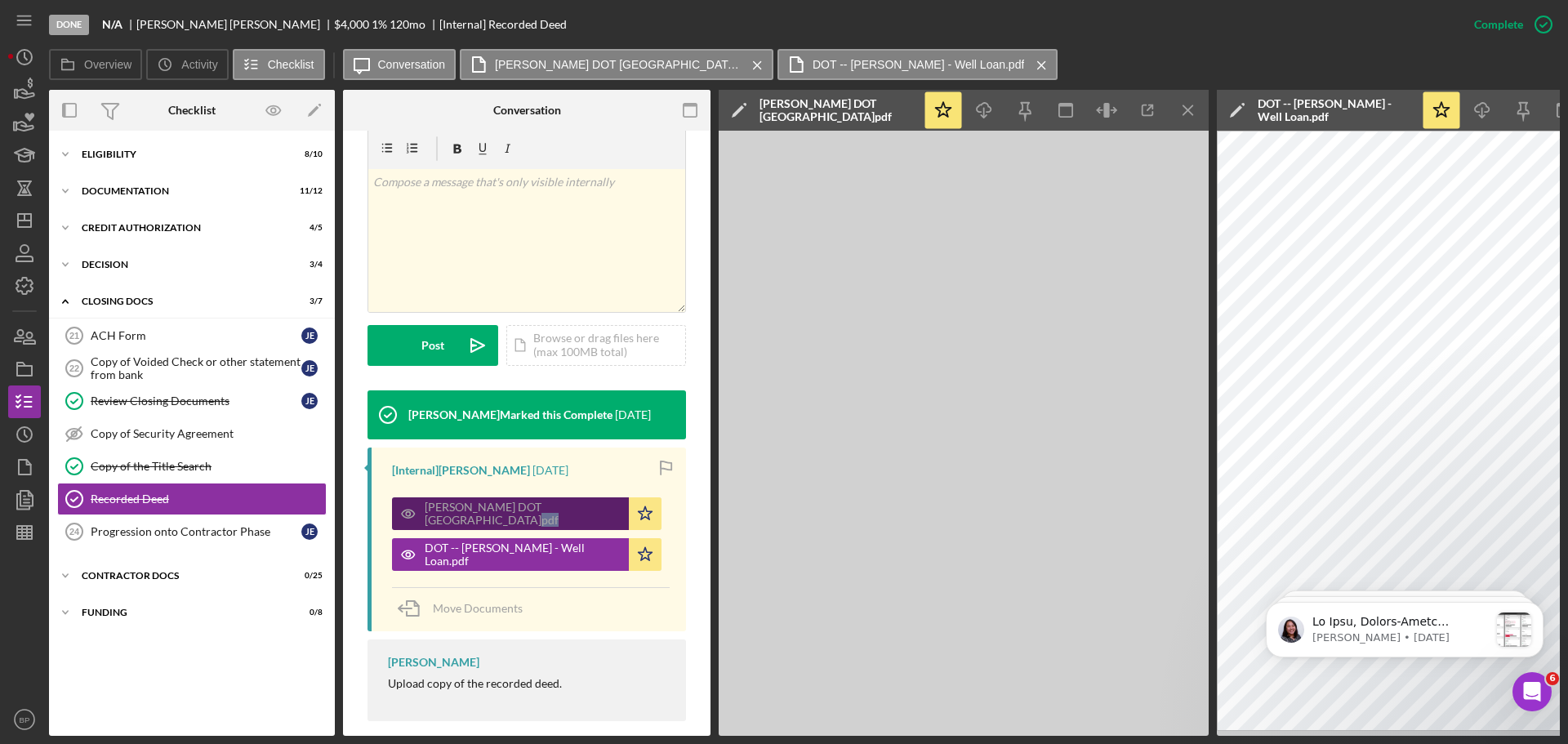
click at [644, 497] on icon "Icon/Star" at bounding box center [644, 513] width 33 height 33
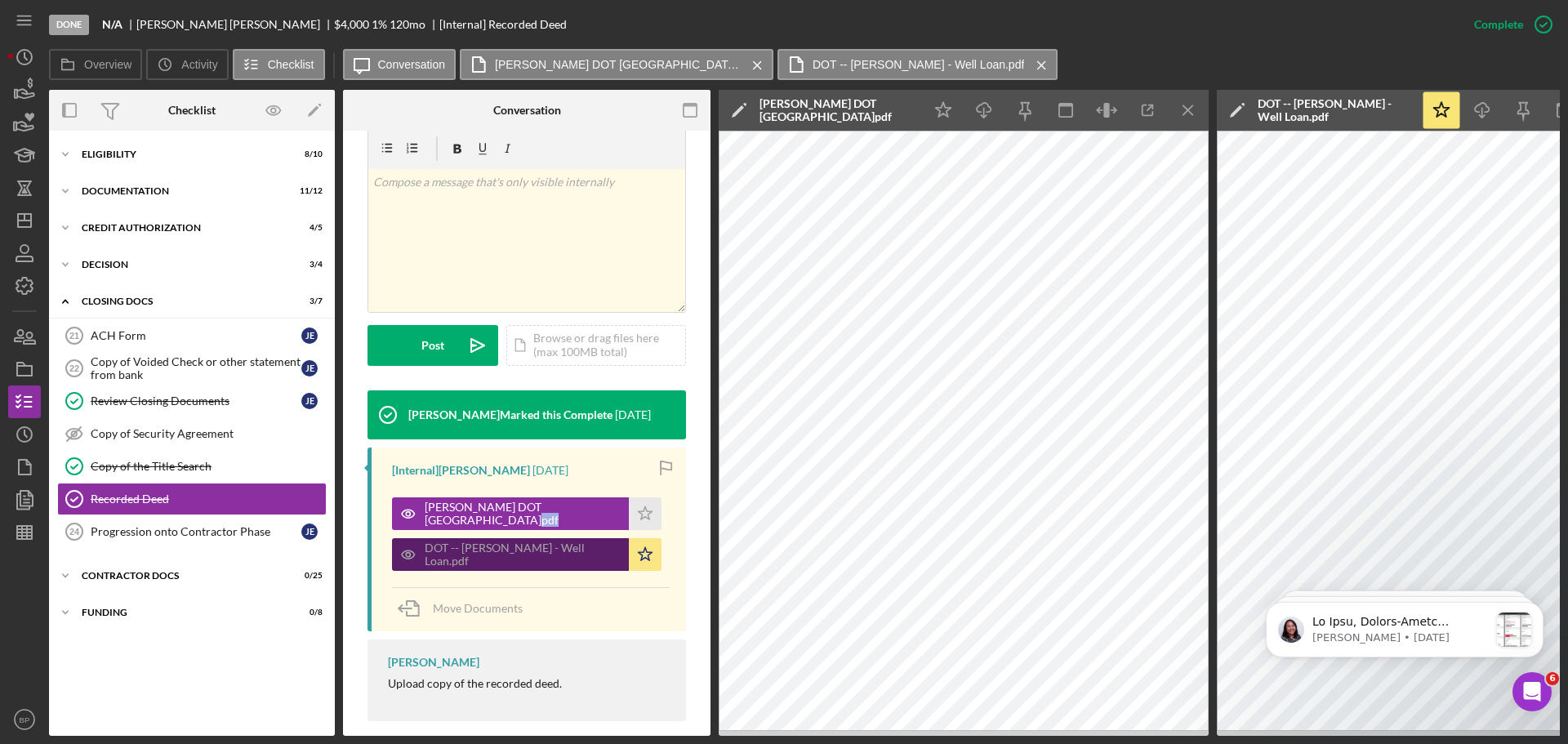
click at [525, 541] on div "DOT -- [PERSON_NAME] - Well Loan.pdf" at bounding box center [522, 553] width 196 height 26
click at [530, 538] on div "DOT -- [PERSON_NAME] - Well Loan.pdf" at bounding box center [511, 554] width 237 height 33
click at [1182, 112] on icon "Icon/Menu Close" at bounding box center [1188, 110] width 37 height 37
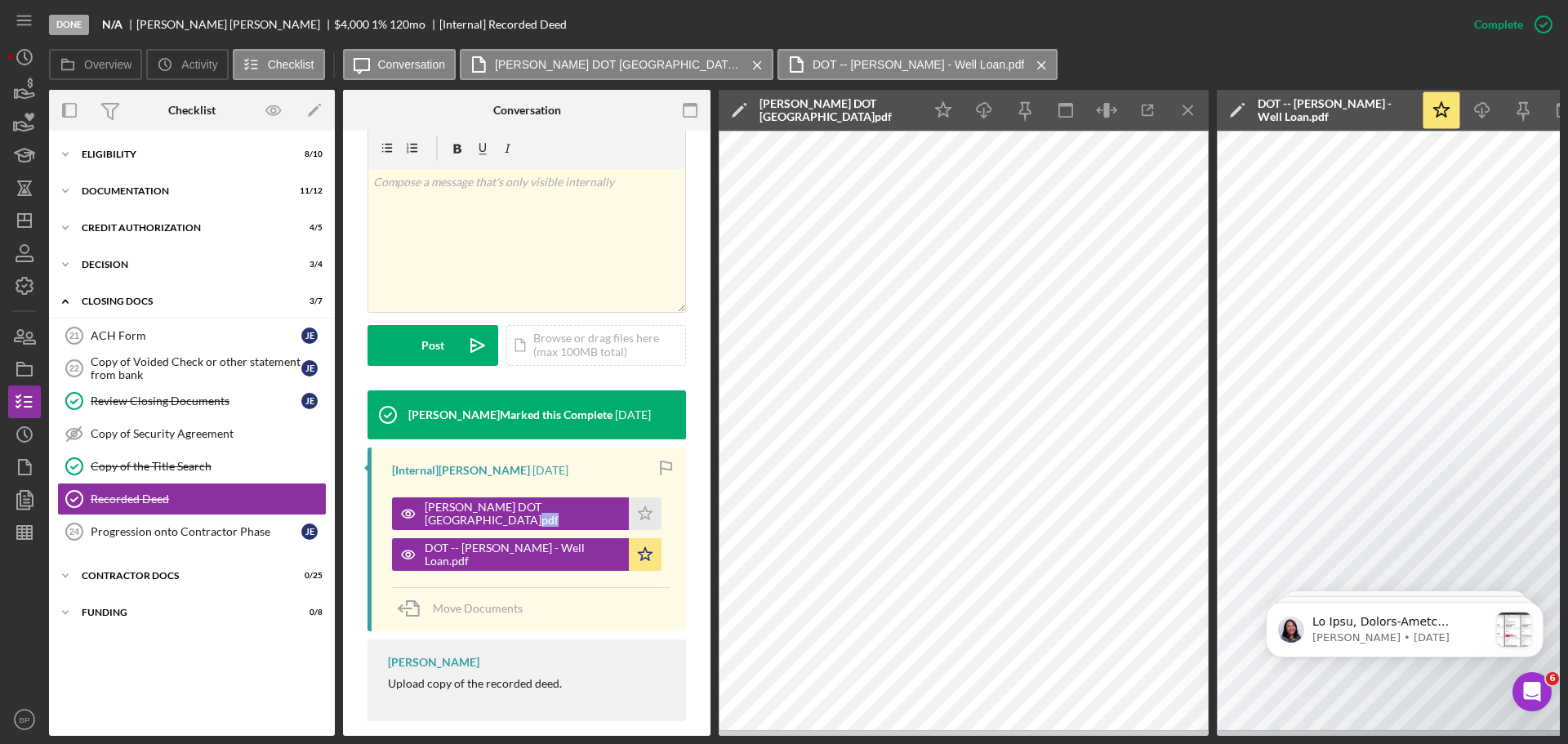
scroll to position [270, 0]
